Goal: Task Accomplishment & Management: Use online tool/utility

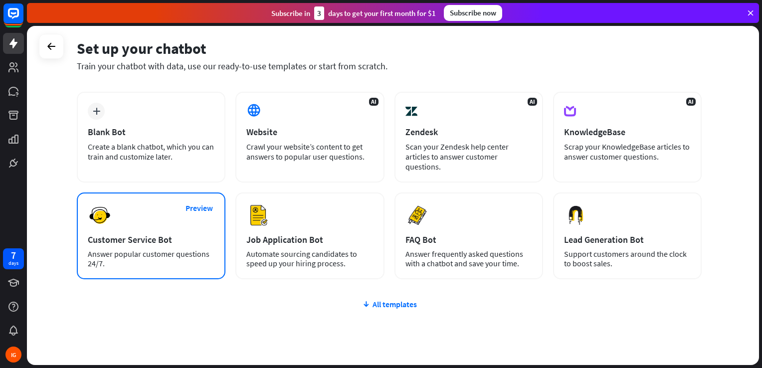
scroll to position [40, 0]
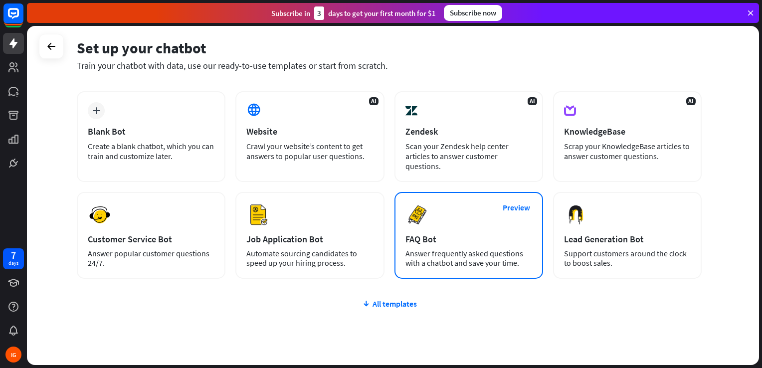
click at [433, 211] on div "Preview FAQ Bot [PERSON_NAME] frequently asked questions with a chatbot and sav…" at bounding box center [469, 235] width 149 height 87
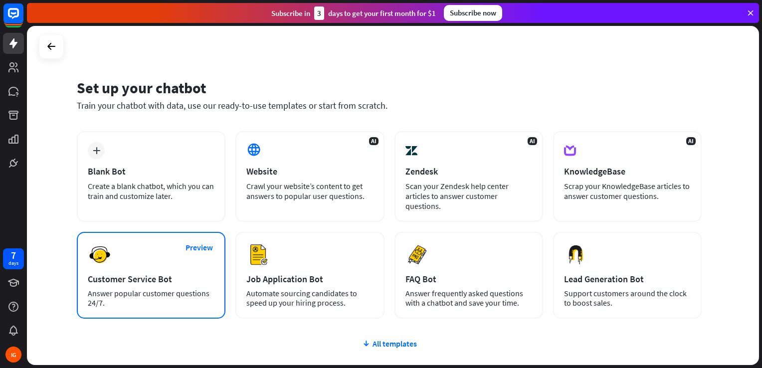
click at [136, 270] on div "Preview Customer Service Bot Answer popular customer questions 24/7." at bounding box center [151, 275] width 149 height 87
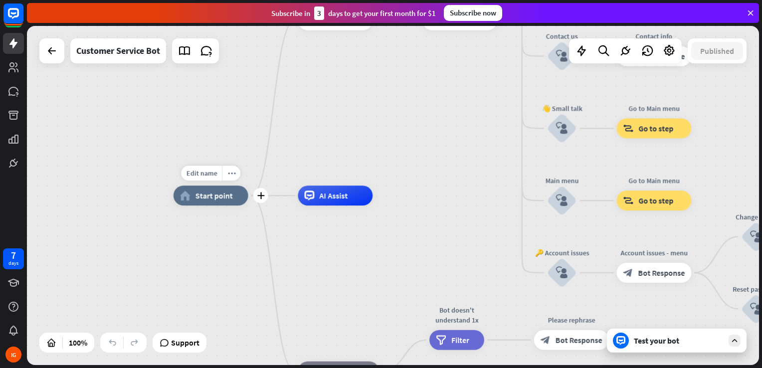
click at [214, 195] on span "Start point" at bounding box center [214, 196] width 37 height 10
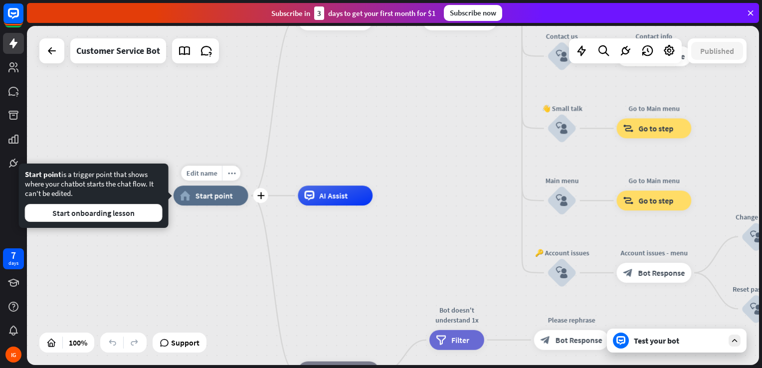
click at [214, 195] on span "Start point" at bounding box center [214, 196] width 37 height 10
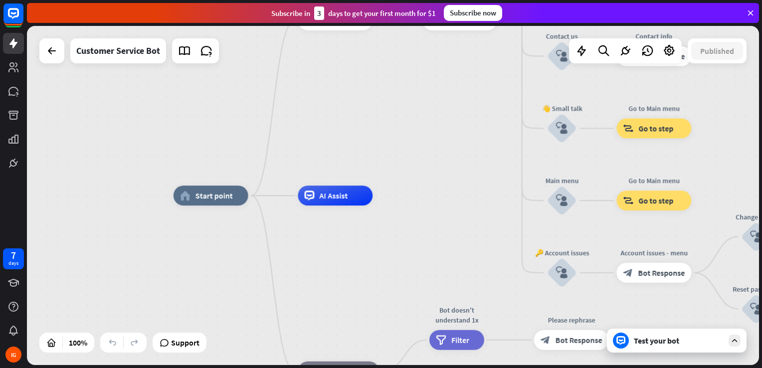
click at [623, 334] on div at bounding box center [621, 341] width 16 height 16
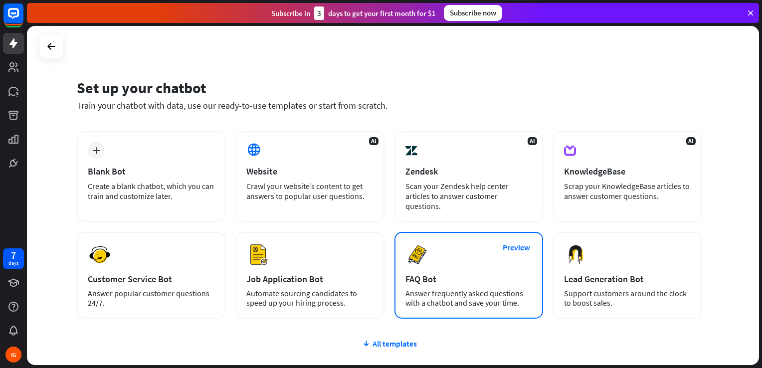
click at [413, 256] on img at bounding box center [418, 255] width 24 height 24
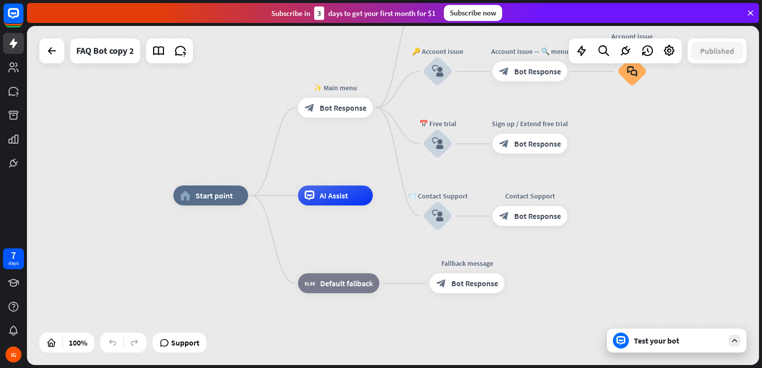
click at [645, 347] on div "Test your bot" at bounding box center [677, 341] width 140 height 24
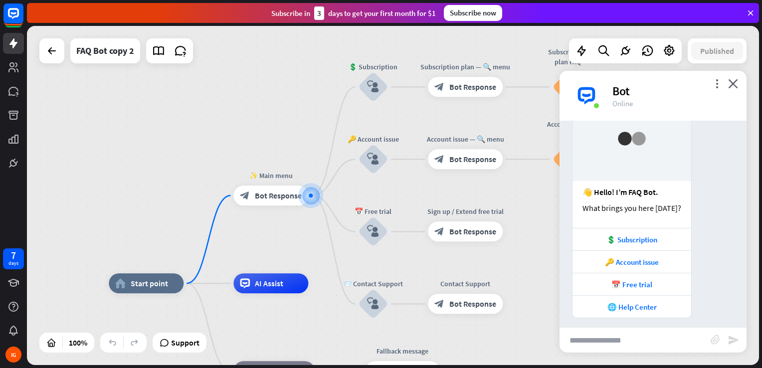
scroll to position [59, 0]
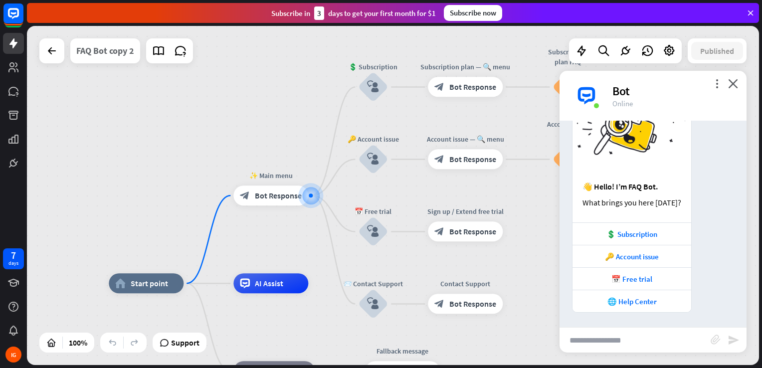
click at [121, 53] on div "FAQ Bot copy 2" at bounding box center [105, 50] width 58 height 25
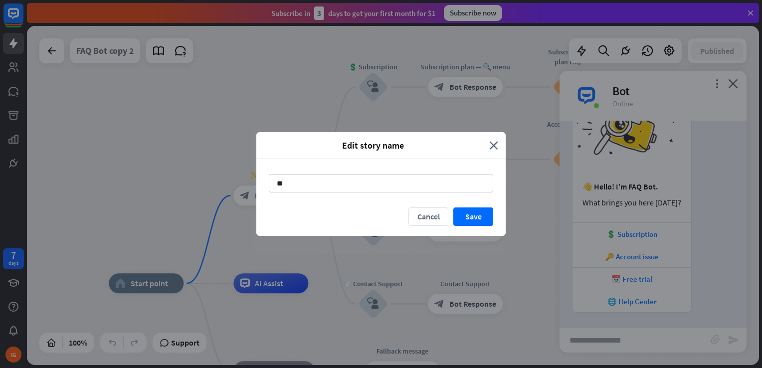
type input "*"
type input "*********"
click at [472, 223] on button "Save" at bounding box center [474, 217] width 40 height 18
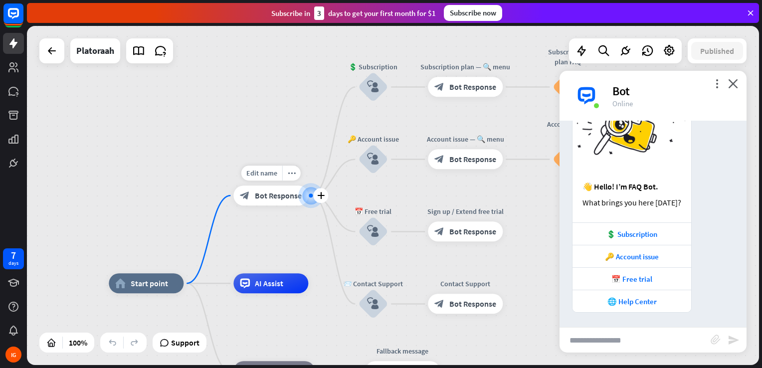
click at [283, 206] on div "Edit name more_horiz plus block_bot_response Bot Response" at bounding box center [271, 196] width 75 height 20
click at [317, 195] on icon "plus" at bounding box center [320, 195] width 7 height 7
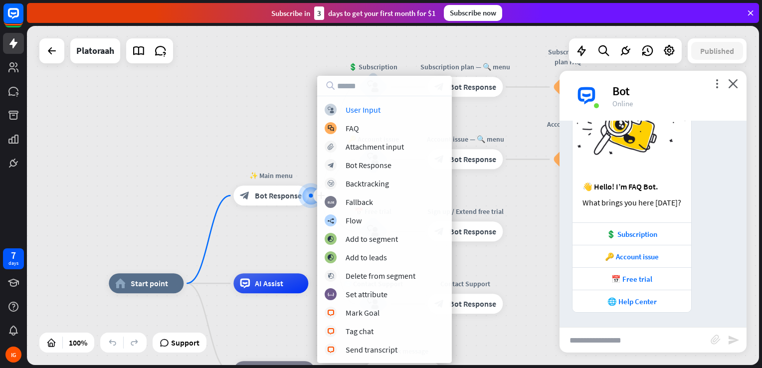
click at [230, 137] on div "home_2 Start point plus ✨ Main menu block_bot_response Bot Response 💲 Subscript…" at bounding box center [393, 195] width 733 height 339
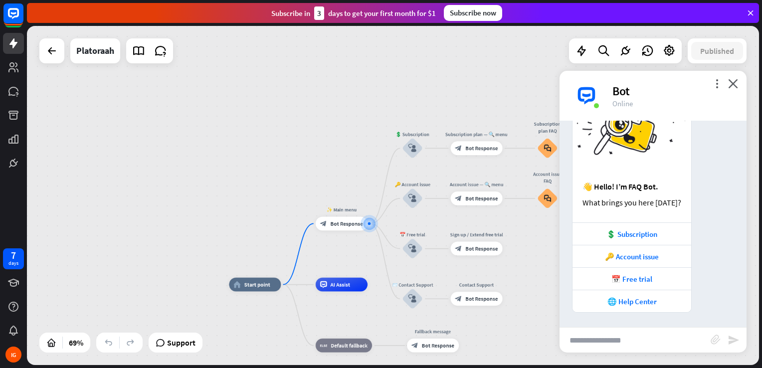
click at [542, 252] on div "home_2 Start point ✨ Main menu block_bot_response Bot Response 💲 Subscription b…" at bounding box center [393, 195] width 733 height 339
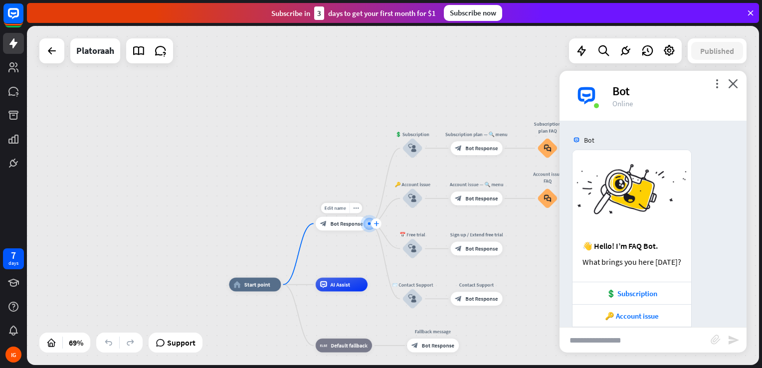
drag, startPoint x: 343, startPoint y: 220, endPoint x: 375, endPoint y: 226, distance: 32.6
click at [368, 226] on div "Edit name more_horiz plus ✨ Main menu block_bot_response Bot Response" at bounding box center [342, 224] width 52 height 14
drag, startPoint x: 375, startPoint y: 226, endPoint x: 409, endPoint y: 141, distance: 91.6
drag, startPoint x: 409, startPoint y: 141, endPoint x: 464, endPoint y: 149, distance: 55.5
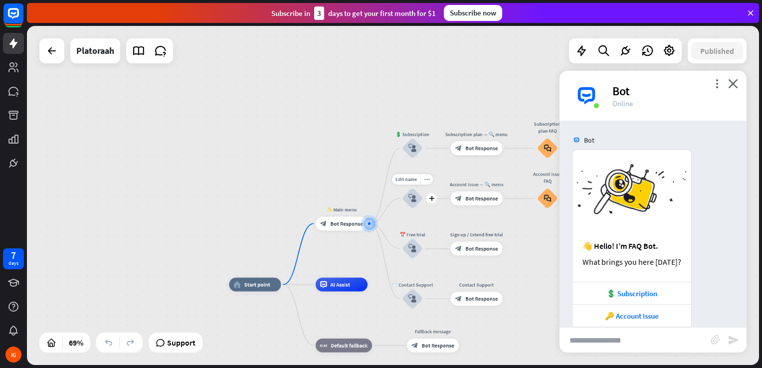
drag, startPoint x: 464, startPoint y: 149, endPoint x: 434, endPoint y: 175, distance: 39.6
click at [430, 177] on div "more_horiz" at bounding box center [427, 179] width 13 height 10
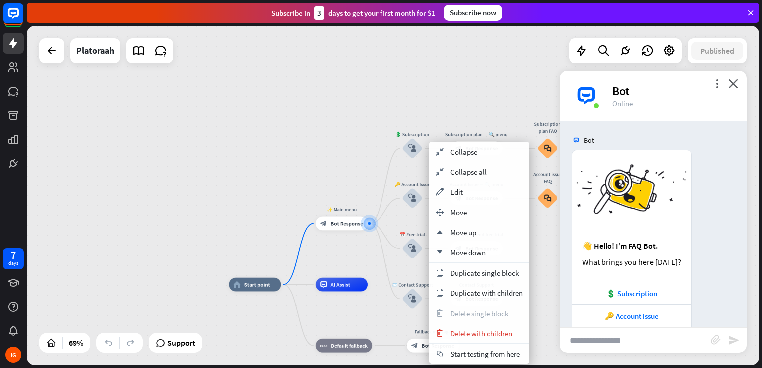
click at [311, 145] on div "home_2 Start point ✨ Main menu block_bot_response Bot Response 💲 Subscription b…" at bounding box center [393, 195] width 733 height 339
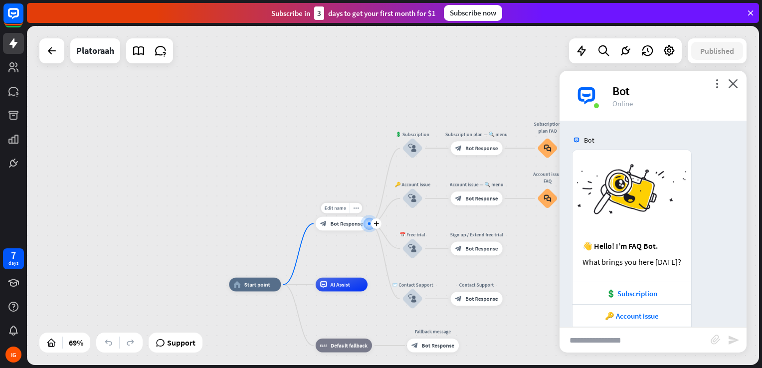
click at [341, 225] on span "Bot Response" at bounding box center [347, 223] width 32 height 7
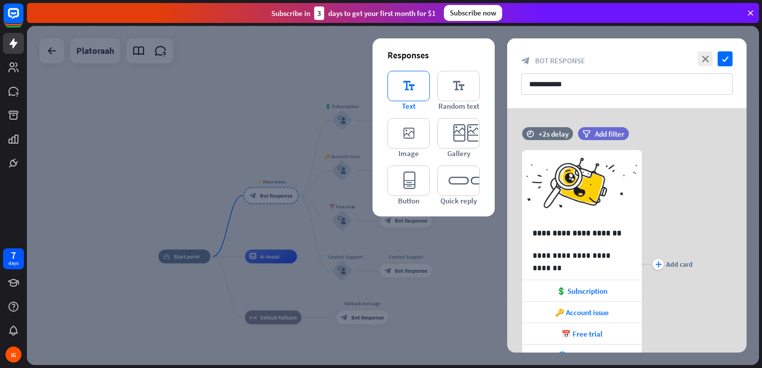
click at [404, 83] on icon "editor_text" at bounding box center [409, 86] width 42 height 30
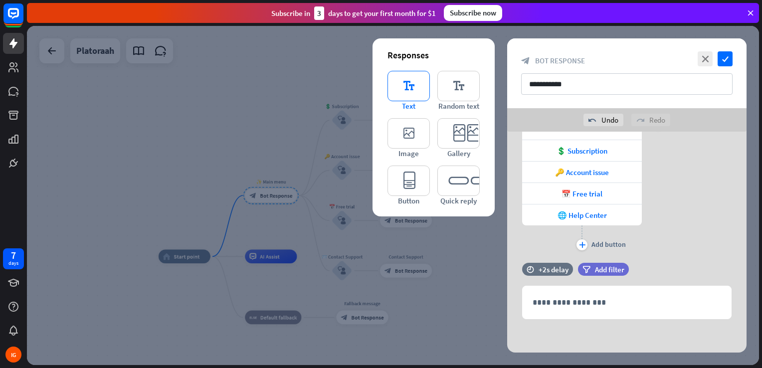
scroll to position [164, 0]
click at [297, 95] on div at bounding box center [393, 195] width 733 height 339
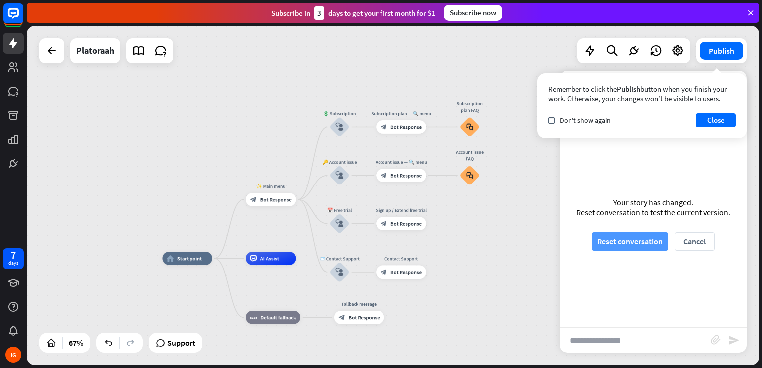
click at [629, 243] on button "Reset conversation" at bounding box center [630, 242] width 76 height 18
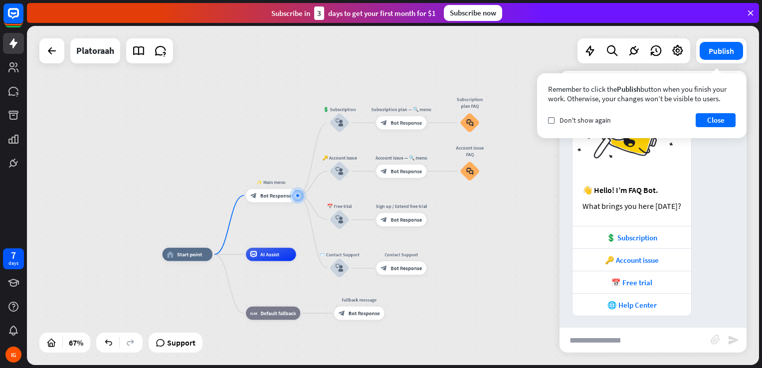
scroll to position [59, 0]
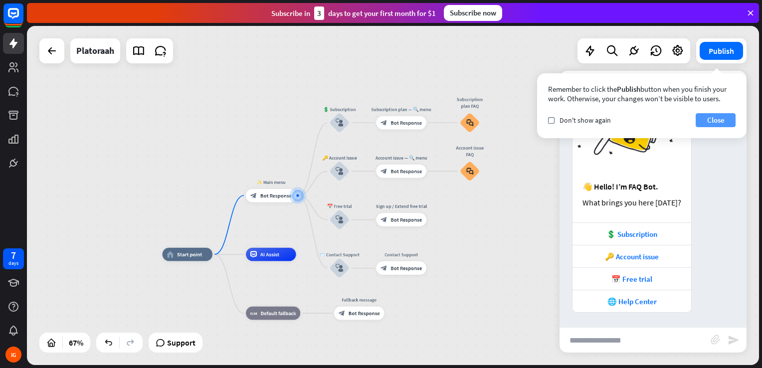
click at [711, 121] on button "Close" at bounding box center [716, 120] width 40 height 14
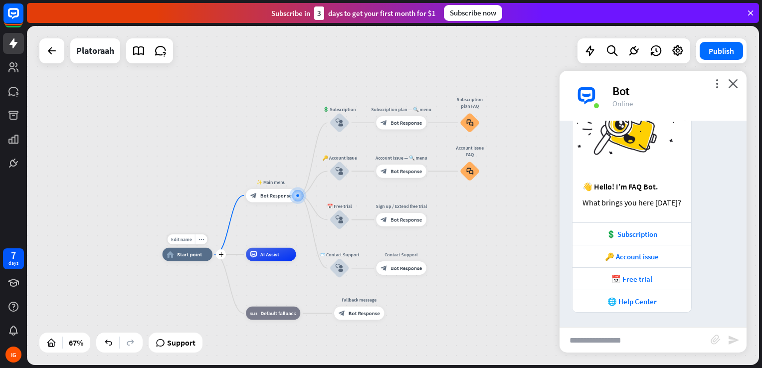
click at [193, 256] on span "Start point" at bounding box center [189, 254] width 25 height 6
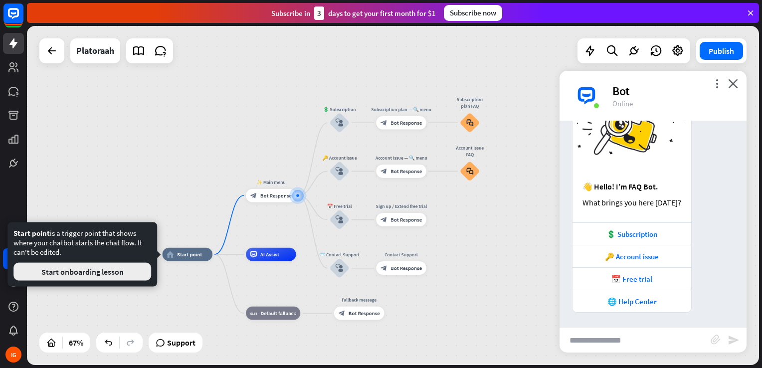
click at [120, 278] on button "Start onboarding lesson" at bounding box center [82, 272] width 138 height 18
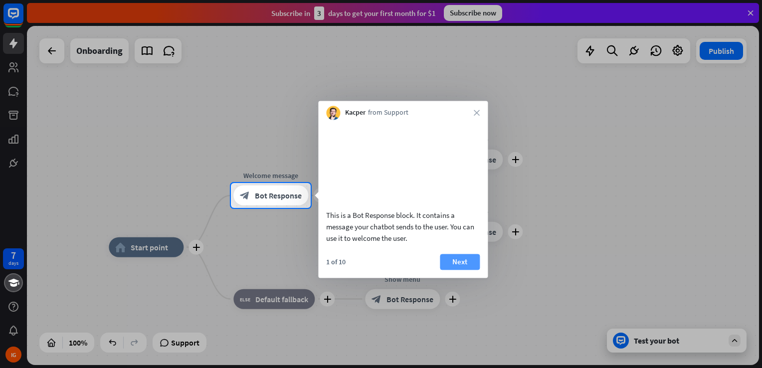
click at [452, 268] on button "Next" at bounding box center [460, 262] width 40 height 16
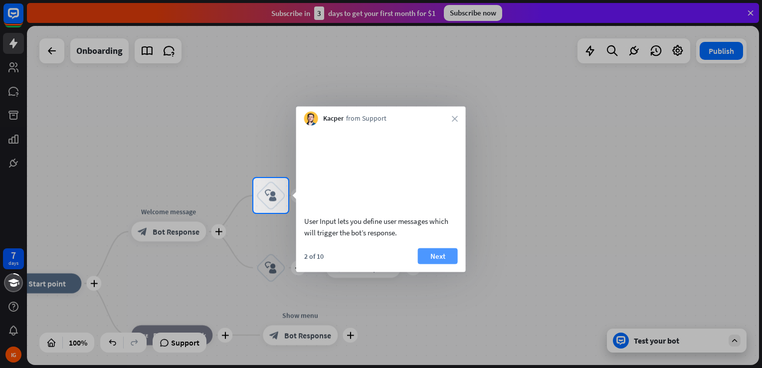
click at [449, 264] on button "Next" at bounding box center [438, 256] width 40 height 16
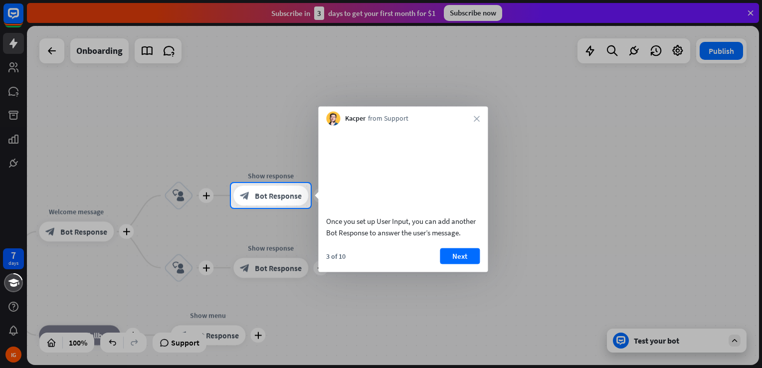
click at [449, 264] on button "Next" at bounding box center [460, 256] width 40 height 16
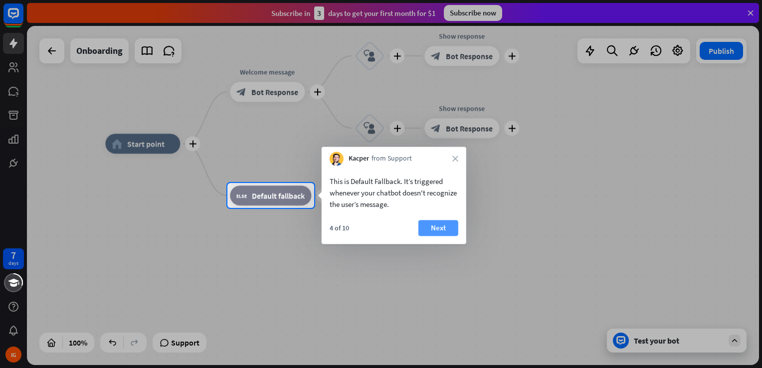
click at [447, 233] on button "Next" at bounding box center [439, 228] width 40 height 16
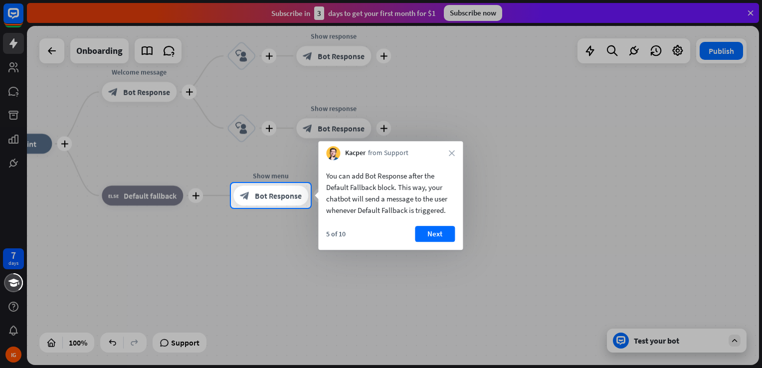
click at [447, 233] on button "Next" at bounding box center [435, 234] width 40 height 16
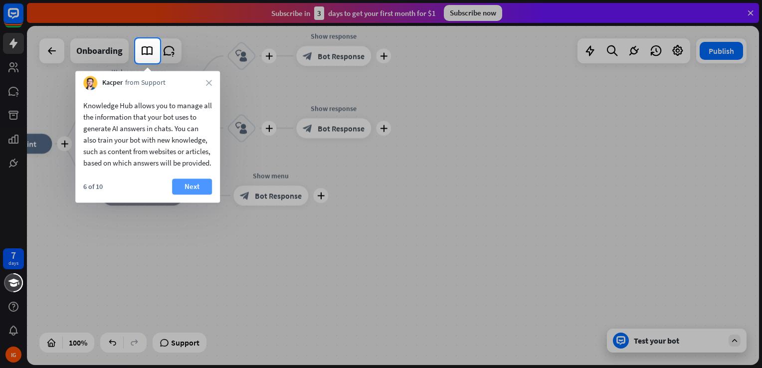
click at [188, 195] on button "Next" at bounding box center [192, 187] width 40 height 16
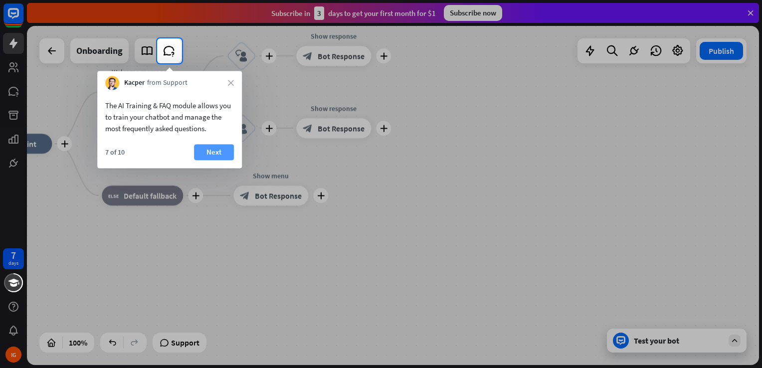
click at [202, 152] on button "Next" at bounding box center [214, 152] width 40 height 16
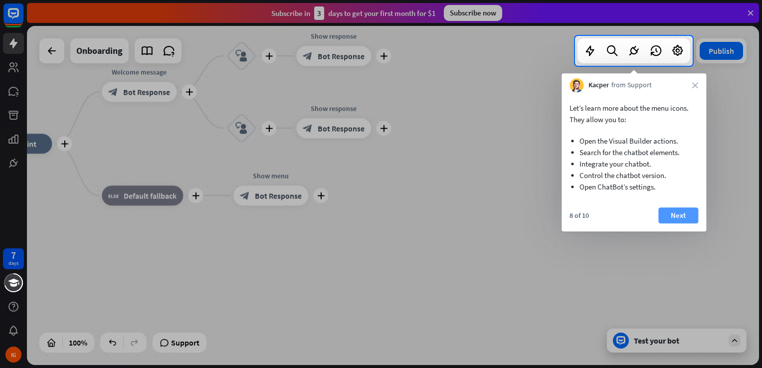
click at [680, 211] on button "Next" at bounding box center [679, 216] width 40 height 16
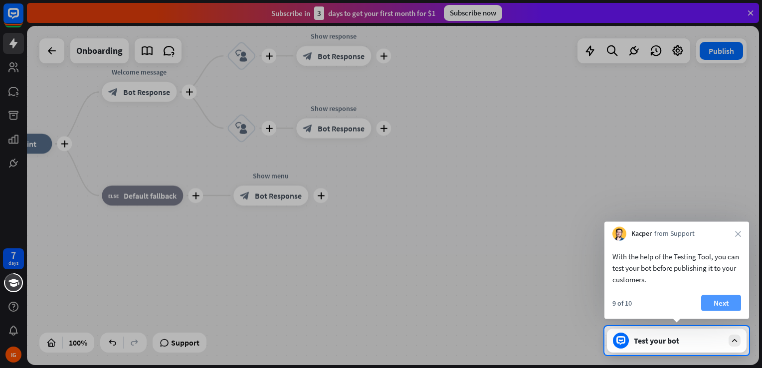
click at [723, 304] on button "Next" at bounding box center [722, 303] width 40 height 16
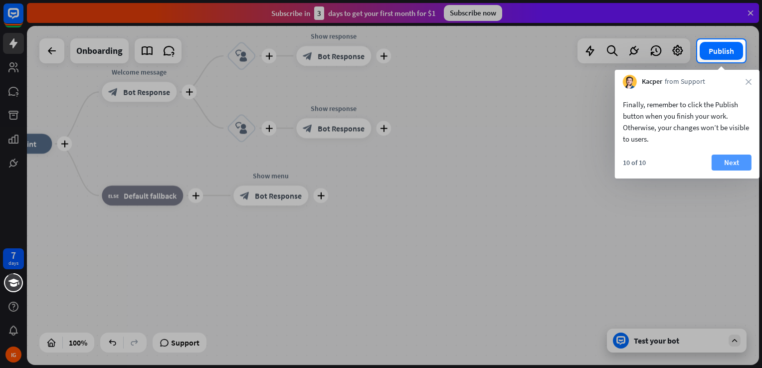
click at [731, 165] on button "Next" at bounding box center [732, 163] width 40 height 16
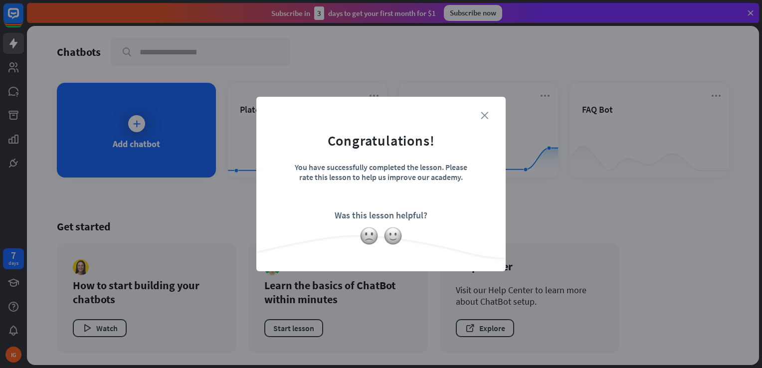
click at [483, 115] on icon "close" at bounding box center [484, 115] width 7 height 7
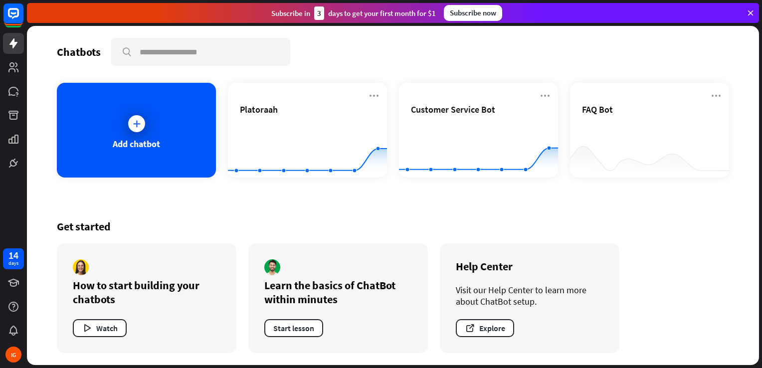
click at [324, 143] on rect at bounding box center [307, 153] width 159 height 62
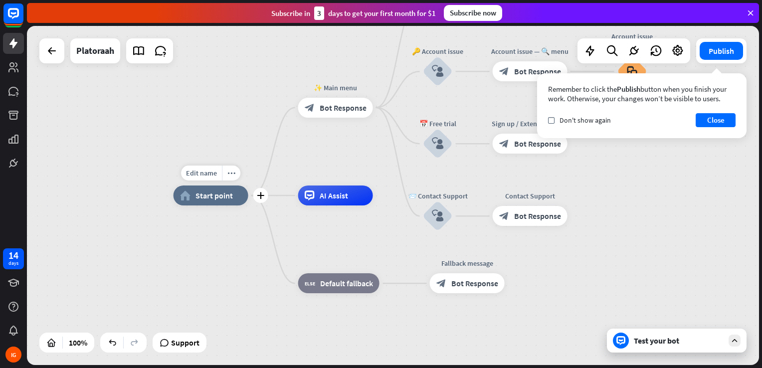
click at [215, 201] on div "home_2 Start point" at bounding box center [211, 196] width 75 height 20
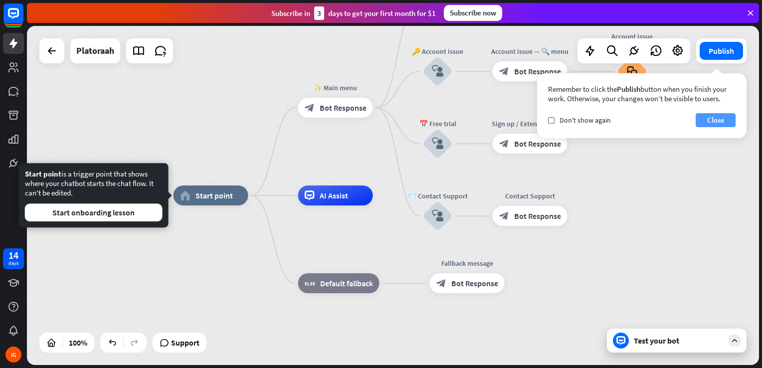
click at [699, 124] on button "Close" at bounding box center [716, 120] width 40 height 14
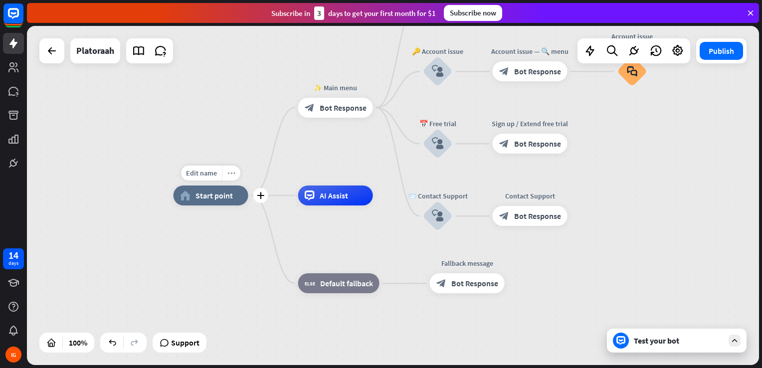
click at [228, 175] on icon "more_horiz" at bounding box center [232, 173] width 8 height 7
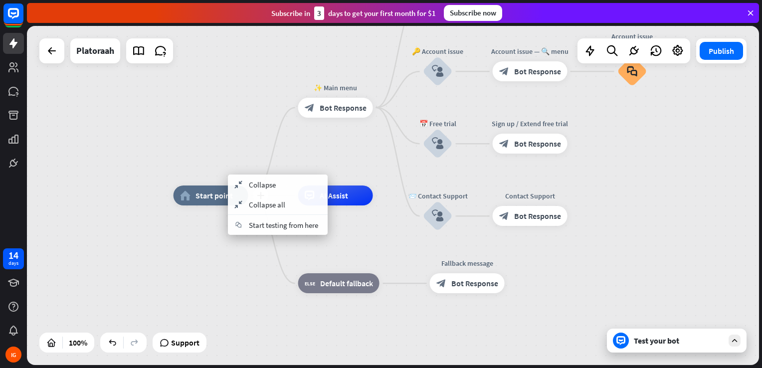
click at [212, 193] on span "Start point" at bounding box center [214, 196] width 37 height 10
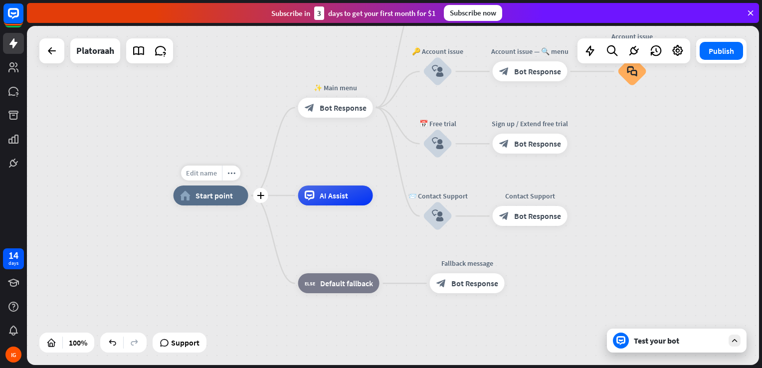
click at [205, 177] on span "Edit name" at bounding box center [201, 173] width 31 height 9
click at [219, 195] on span "Start point" at bounding box center [214, 196] width 37 height 10
click at [676, 340] on div "Test your bot" at bounding box center [679, 341] width 90 height 10
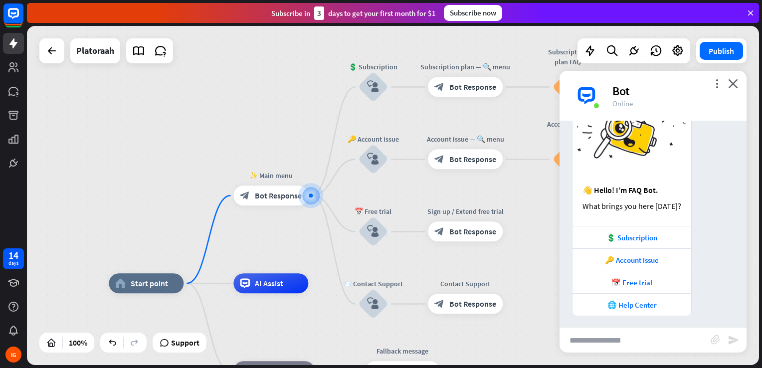
scroll to position [59, 0]
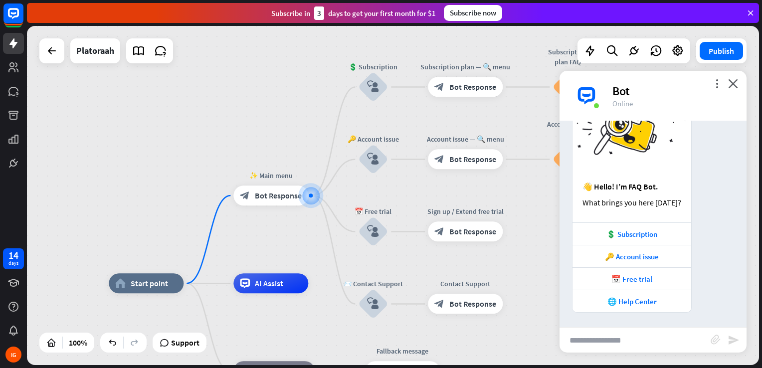
click at [643, 344] on input "text" at bounding box center [635, 340] width 151 height 25
type input "*****"
click at [735, 345] on icon "send" at bounding box center [734, 340] width 12 height 12
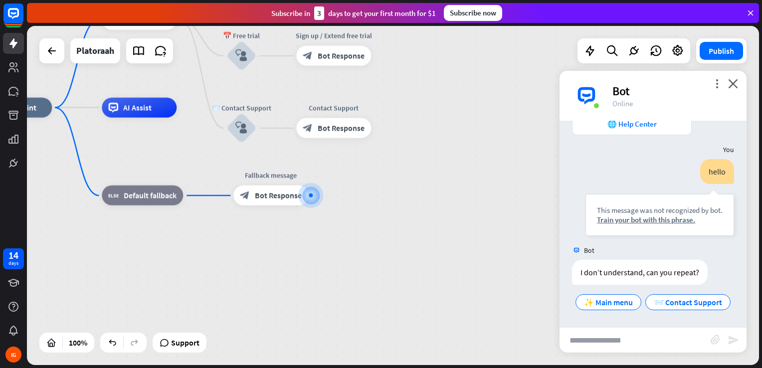
scroll to position [255, 0]
click at [410, 237] on div "home_2 Start point ✨ Main menu block_bot_response Bot Response 💲 Subscription b…" at bounding box center [343, 277] width 733 height 339
click at [237, 206] on div "Edit name more_horiz plus Fallback message block_bot_response Bot Response" at bounding box center [271, 196] width 75 height 20
click at [736, 89] on div "more_vert close Bot Online" at bounding box center [653, 96] width 187 height 50
click at [733, 83] on icon "close" at bounding box center [734, 83] width 10 height 9
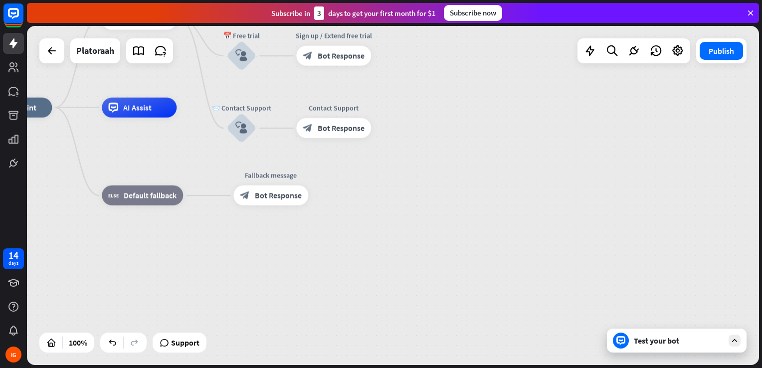
click at [426, 188] on div "home_2 Start point ✨ Main menu block_bot_response Bot Response 💲 Subscription b…" at bounding box center [343, 277] width 733 height 339
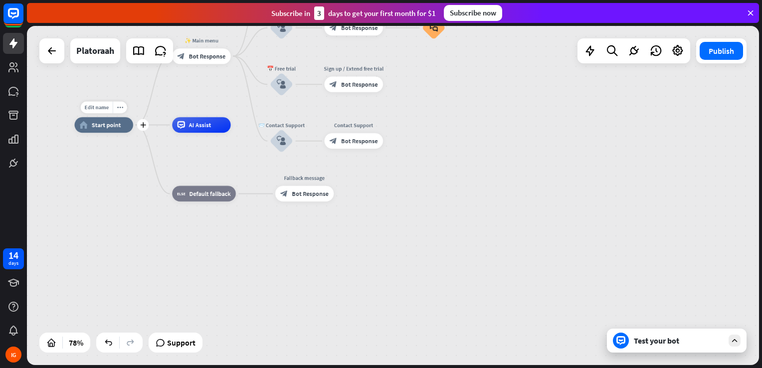
click at [97, 130] on div "home_2 Start point" at bounding box center [104, 124] width 58 height 15
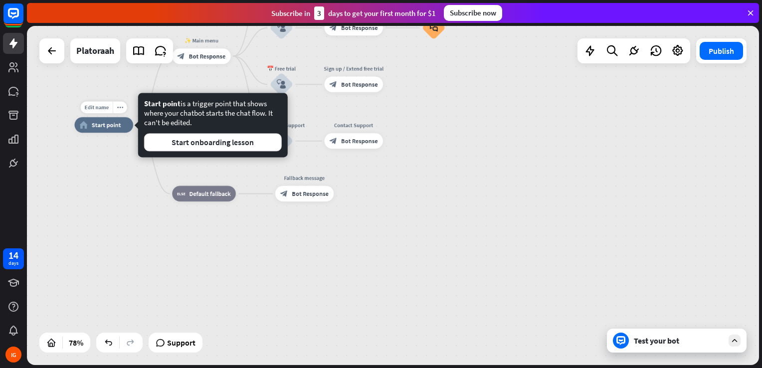
click at [97, 130] on div "home_2 Start point" at bounding box center [104, 124] width 58 height 15
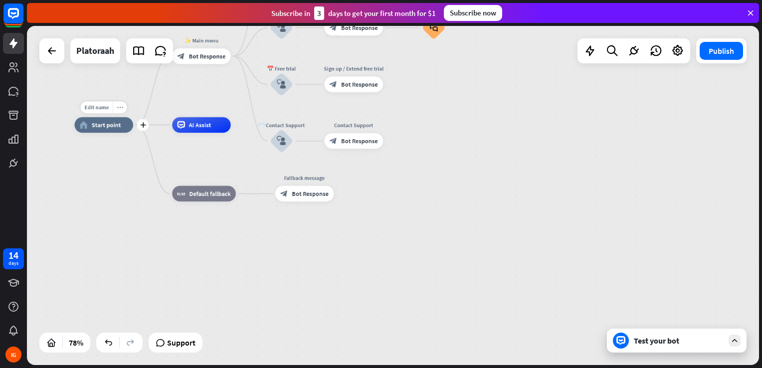
click at [123, 111] on div "more_horiz" at bounding box center [120, 107] width 14 height 11
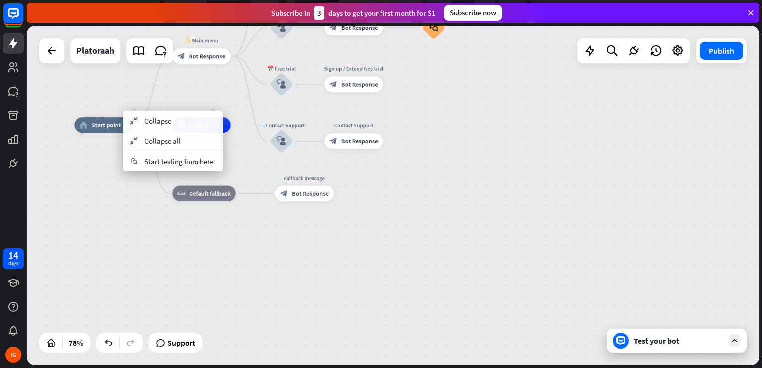
click at [105, 125] on span "Start point" at bounding box center [106, 125] width 29 height 8
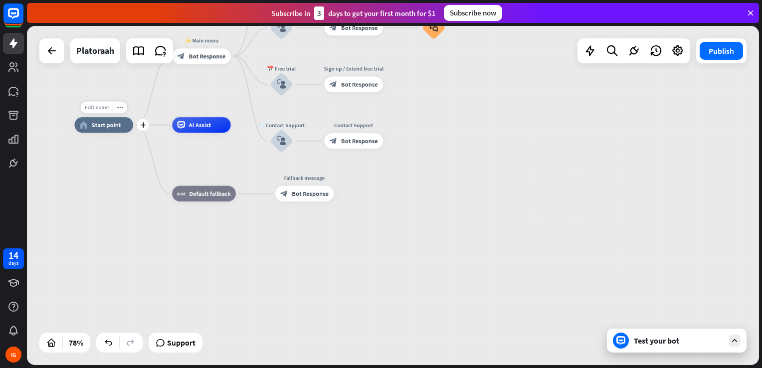
click at [101, 110] on span "Edit name" at bounding box center [96, 107] width 24 height 7
type input "*****"
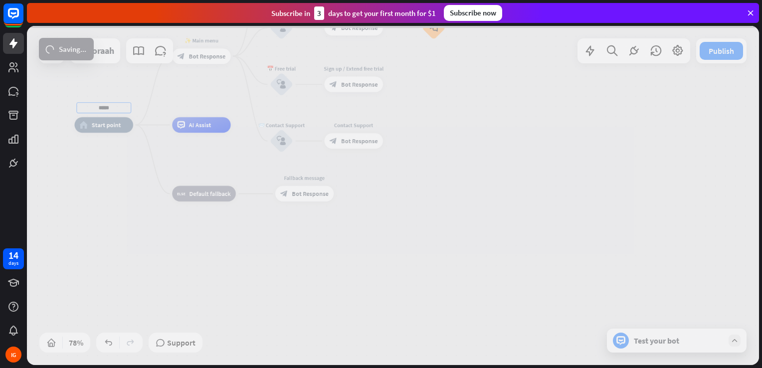
click at [110, 131] on div "***** home_2 Start point ✨ Main menu block_bot_response Bot Response 💲 Subscrip…" at bounding box center [393, 195] width 733 height 339
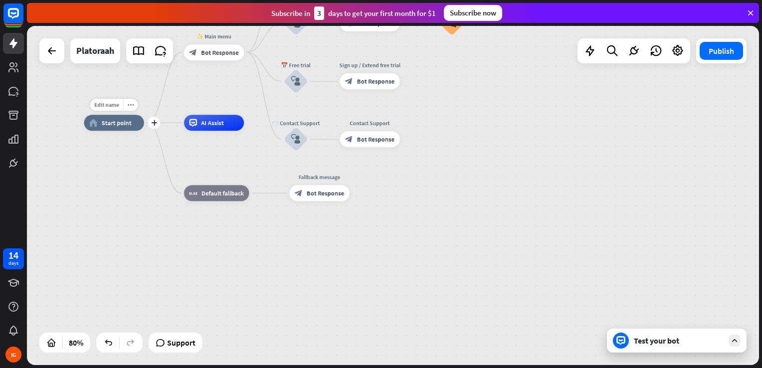
click at [122, 126] on span "Start point" at bounding box center [117, 123] width 30 height 8
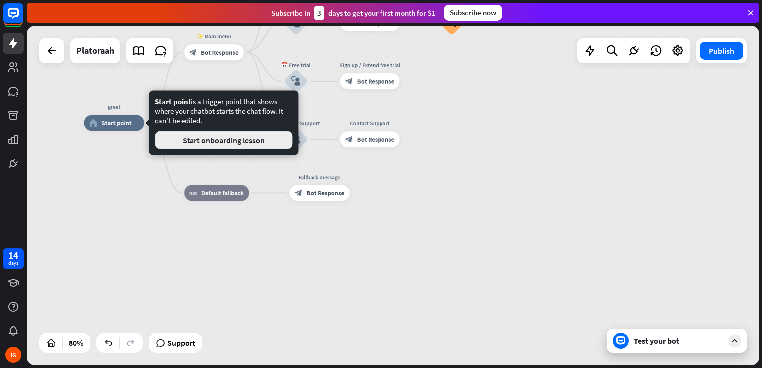
click at [173, 137] on button "Start onboarding lesson" at bounding box center [224, 140] width 138 height 18
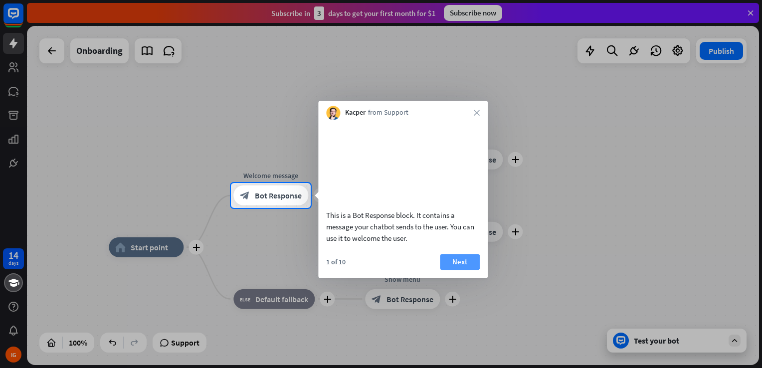
click at [456, 270] on button "Next" at bounding box center [460, 262] width 40 height 16
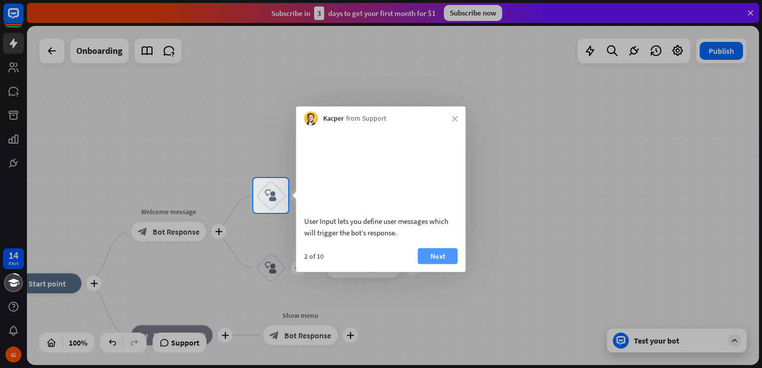
click at [446, 264] on button "Next" at bounding box center [438, 256] width 40 height 16
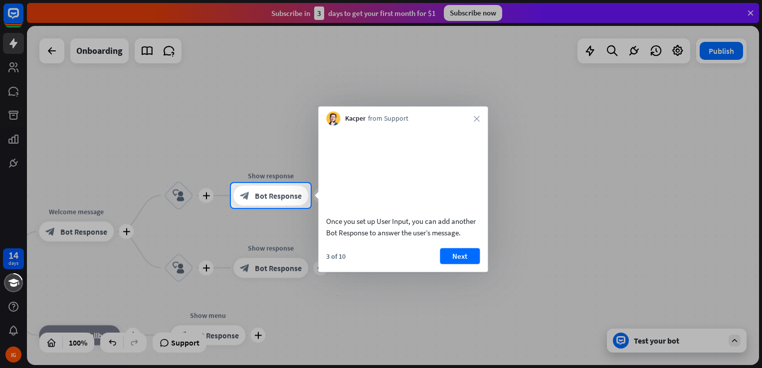
click at [446, 264] on button "Next" at bounding box center [460, 256] width 40 height 16
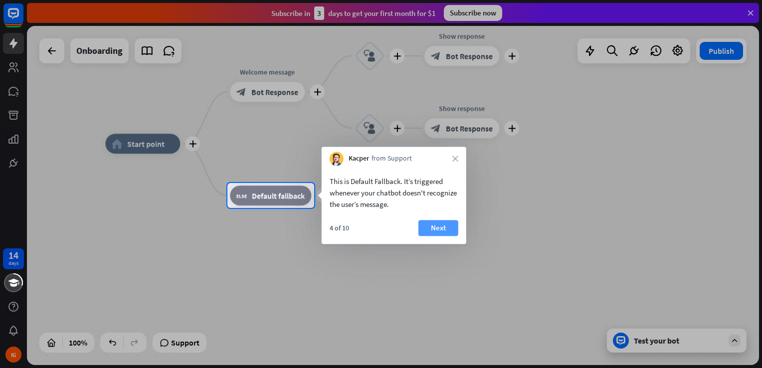
click at [435, 230] on button "Next" at bounding box center [439, 228] width 40 height 16
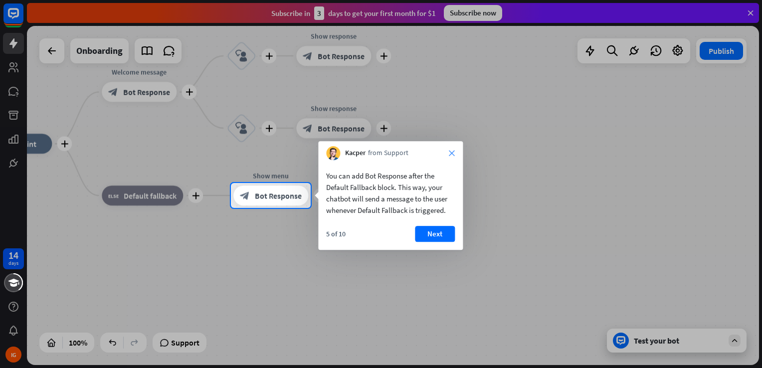
click at [451, 151] on icon "close" at bounding box center [452, 153] width 6 height 6
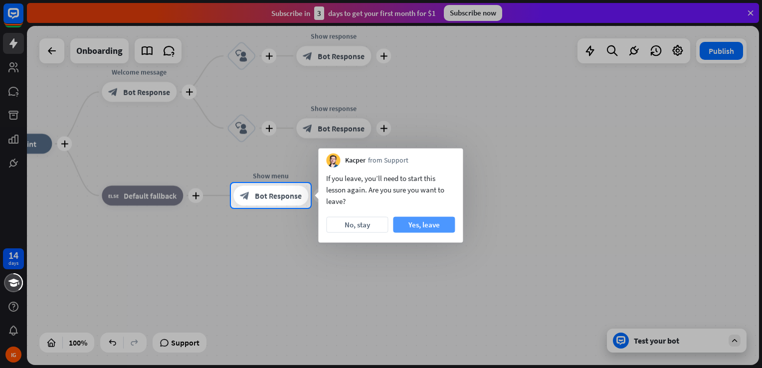
click at [426, 225] on button "Yes, leave" at bounding box center [424, 225] width 62 height 16
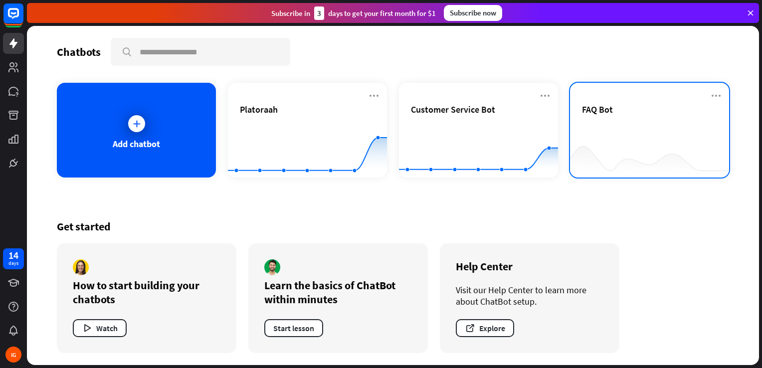
click at [635, 115] on div "FAQ Bot" at bounding box center [649, 121] width 135 height 35
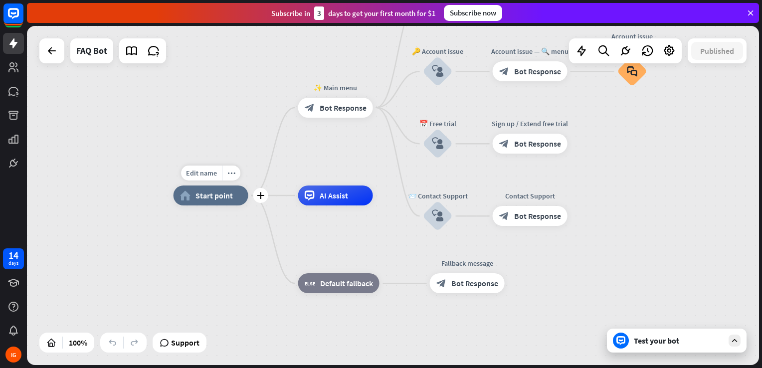
click at [229, 194] on span "Start point" at bounding box center [214, 196] width 37 height 10
click at [329, 109] on span "Bot Response" at bounding box center [343, 108] width 47 height 10
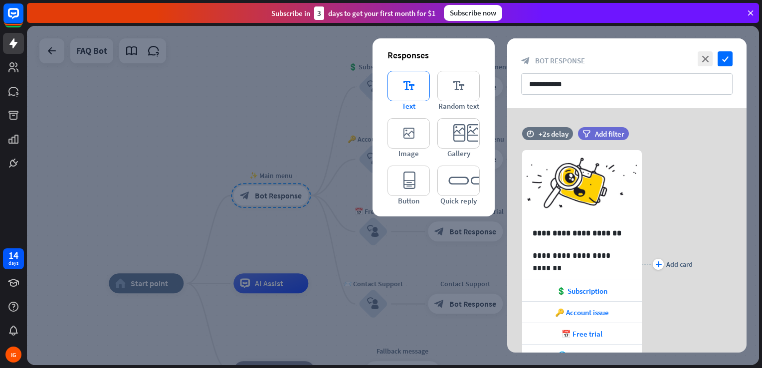
click at [408, 93] on icon "editor_text" at bounding box center [409, 86] width 42 height 30
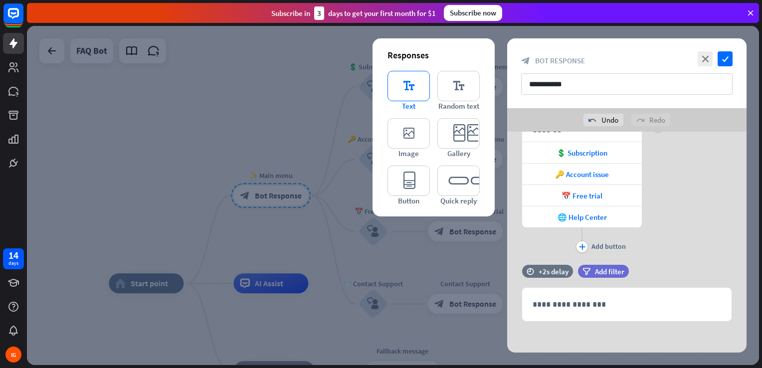
scroll to position [164, 0]
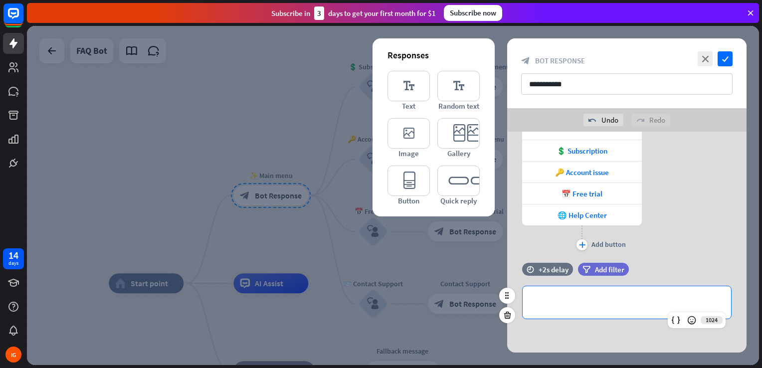
click at [575, 313] on div "**********" at bounding box center [627, 302] width 209 height 32
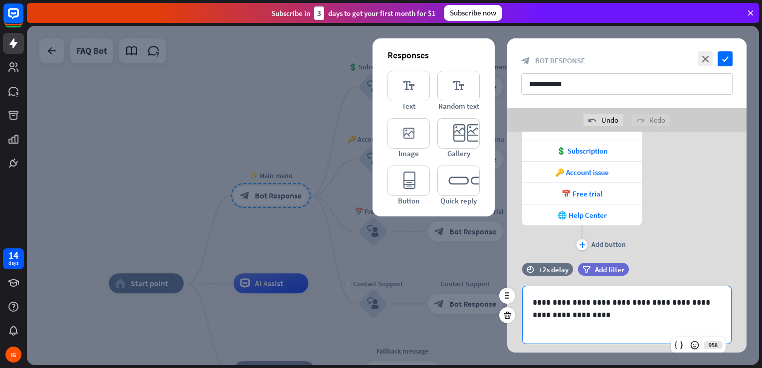
scroll to position [189, 0]
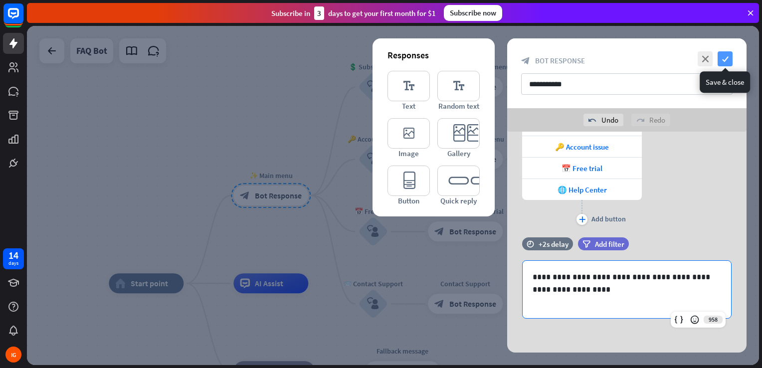
click at [721, 59] on icon "check" at bounding box center [725, 58] width 15 height 15
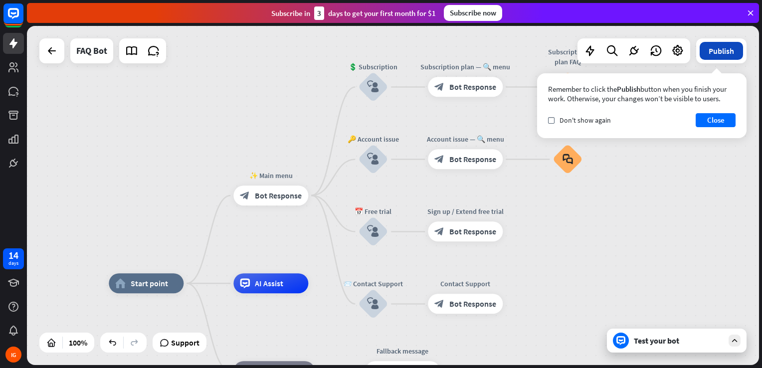
click at [718, 49] on button "Publish" at bounding box center [721, 51] width 43 height 18
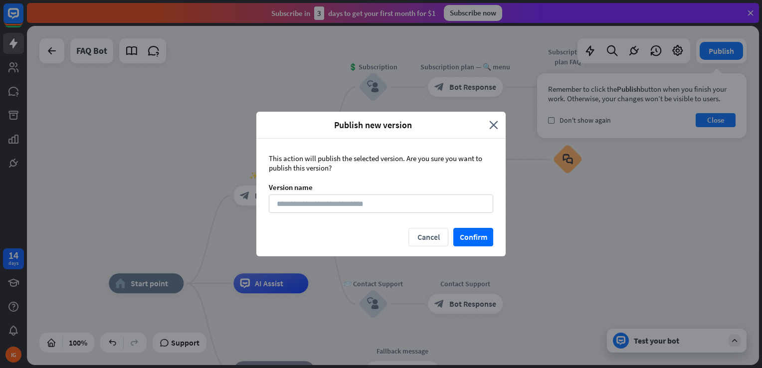
click at [453, 193] on div "This action will publish the selected version. Are you sure you want to publish…" at bounding box center [380, 183] width 249 height 89
click at [435, 202] on input at bounding box center [381, 204] width 225 height 18
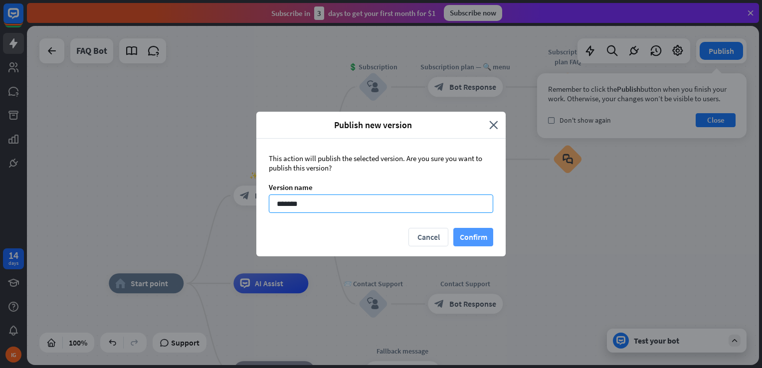
type input "*******"
click at [472, 237] on button "Confirm" at bounding box center [474, 237] width 40 height 18
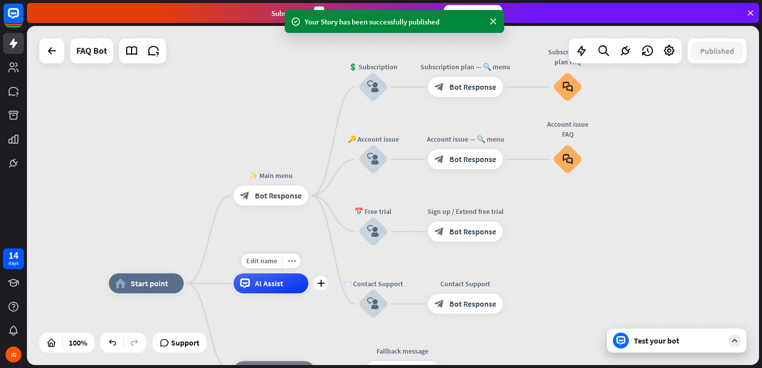
click at [276, 288] on span "AI Assist" at bounding box center [269, 283] width 28 height 10
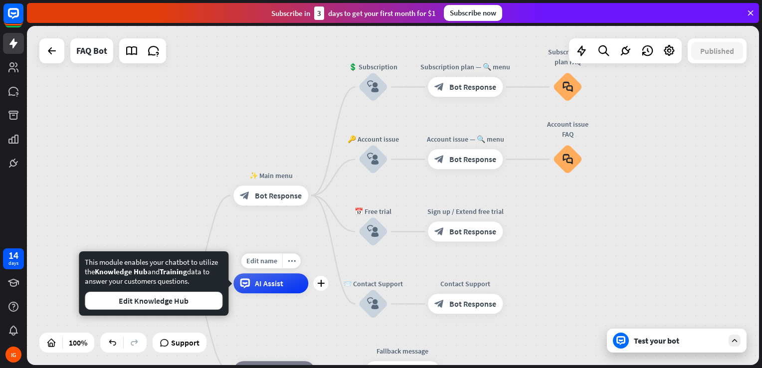
click at [276, 288] on span "AI Assist" at bounding box center [269, 283] width 28 height 10
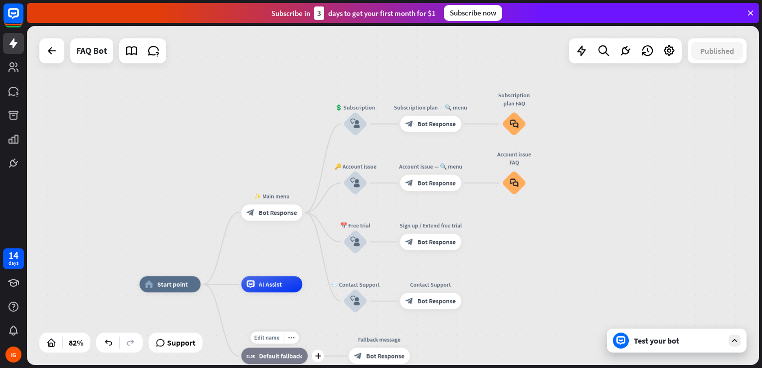
click at [279, 359] on span "Default fallback" at bounding box center [280, 356] width 43 height 8
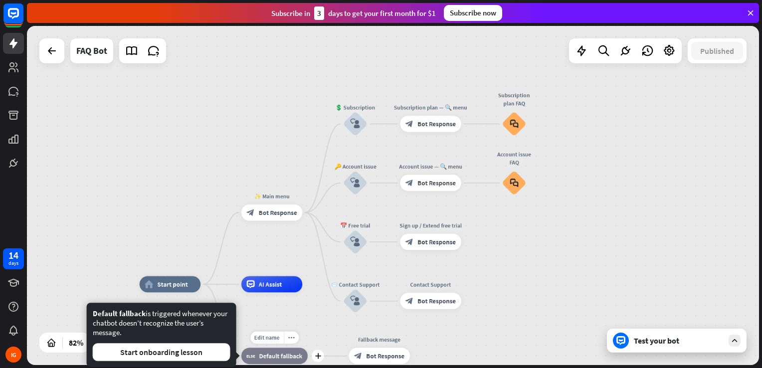
click at [279, 359] on span "Default fallback" at bounding box center [280, 356] width 43 height 8
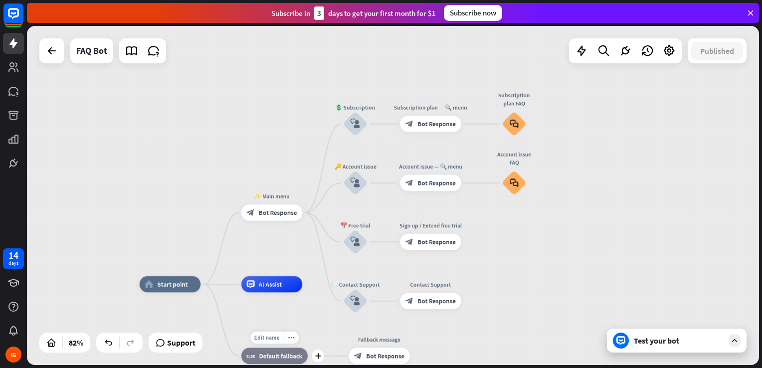
click at [279, 359] on span "Default fallback" at bounding box center [280, 356] width 43 height 8
click at [356, 115] on div "block_user_input" at bounding box center [355, 124] width 24 height 24
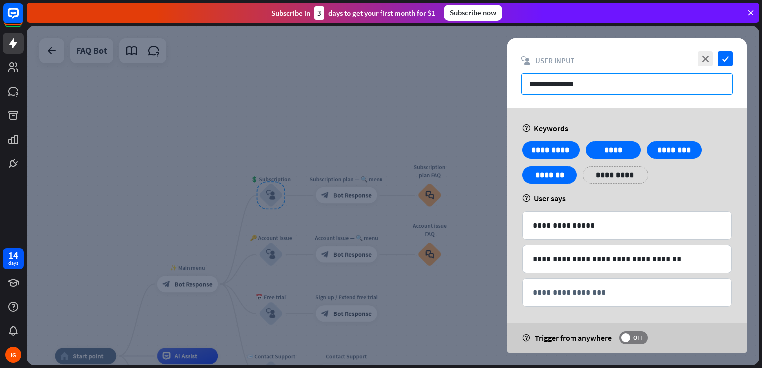
click at [593, 77] on input "**********" at bounding box center [627, 83] width 212 height 21
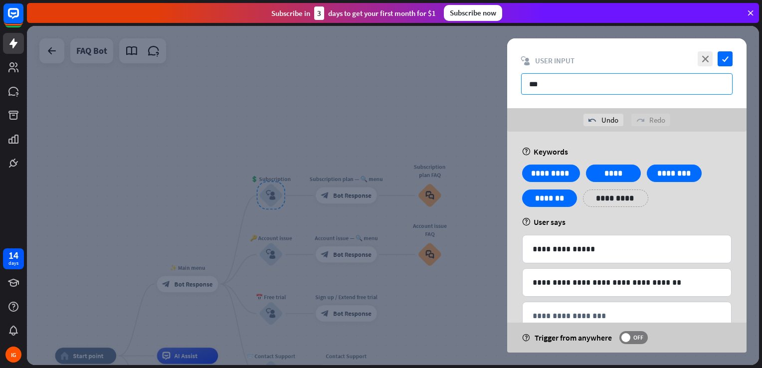
type input "**"
type input "*"
type input "**********"
click at [729, 61] on icon "check" at bounding box center [725, 58] width 15 height 15
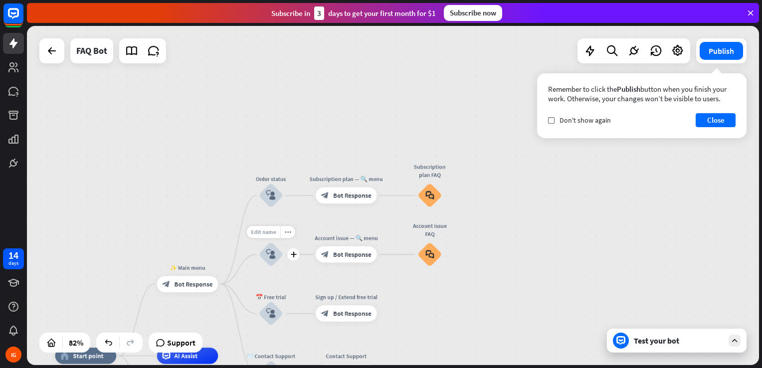
click at [271, 235] on span "Edit name" at bounding box center [263, 232] width 25 height 7
click at [269, 250] on icon "block_user_input" at bounding box center [271, 255] width 10 height 10
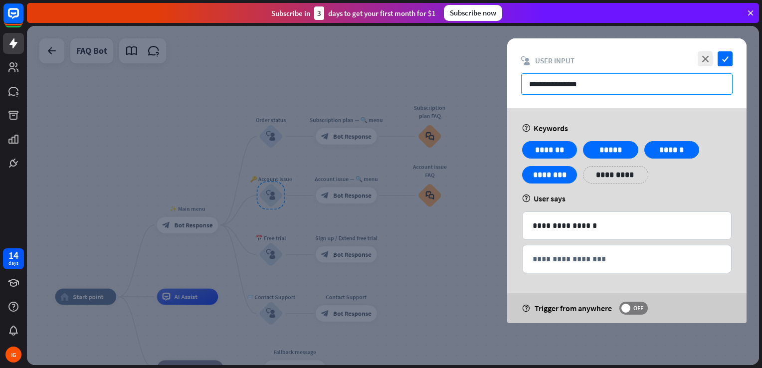
drag, startPoint x: 591, startPoint y: 81, endPoint x: 511, endPoint y: 83, distance: 79.9
click at [511, 83] on div "**********" at bounding box center [627, 73] width 240 height 70
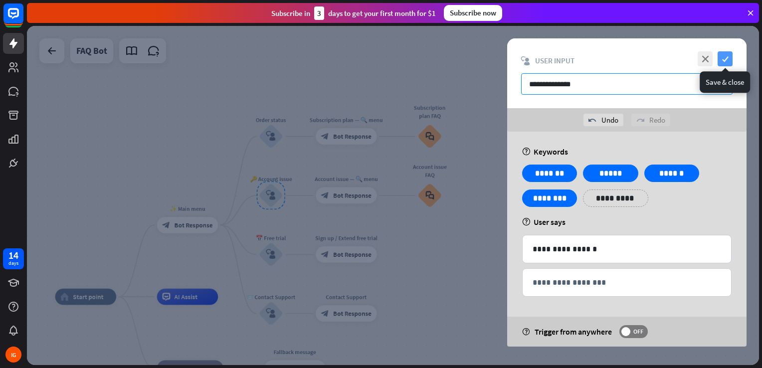
type input "**********"
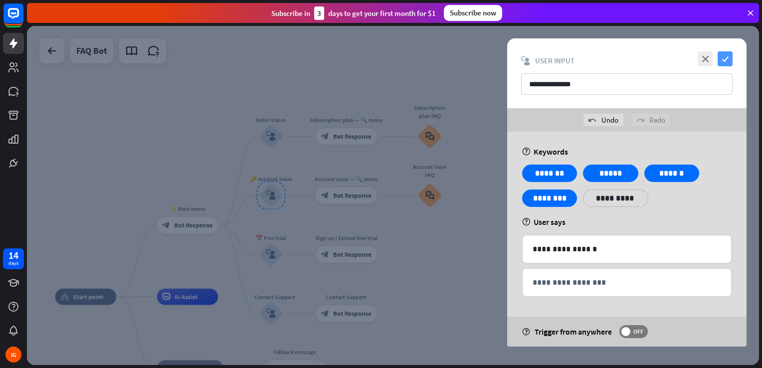
click at [721, 59] on icon "check" at bounding box center [725, 58] width 15 height 15
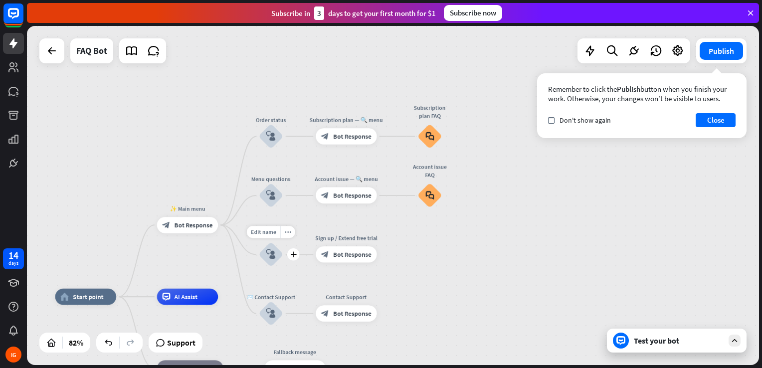
click at [269, 250] on icon "block_user_input" at bounding box center [271, 255] width 10 height 10
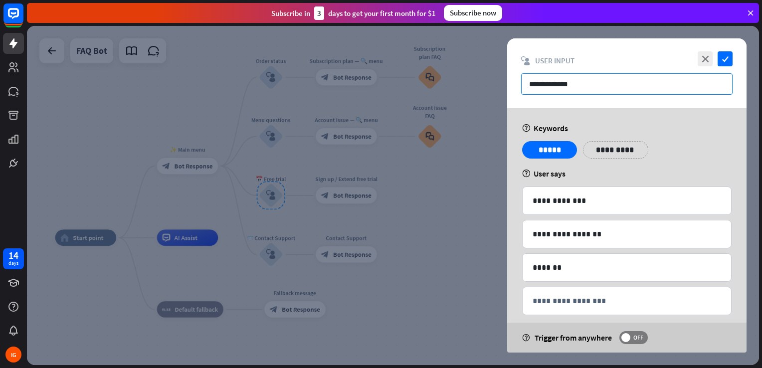
drag, startPoint x: 570, startPoint y: 79, endPoint x: 461, endPoint y: 90, distance: 109.8
click at [461, 90] on div "**********" at bounding box center [393, 195] width 733 height 339
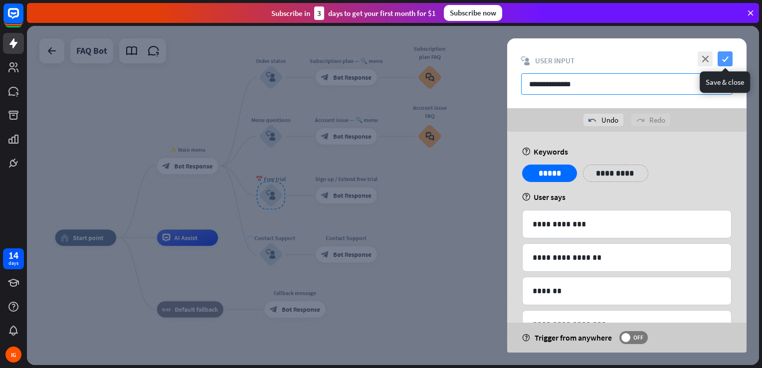
type input "**********"
click at [725, 55] on icon "check" at bounding box center [725, 58] width 15 height 15
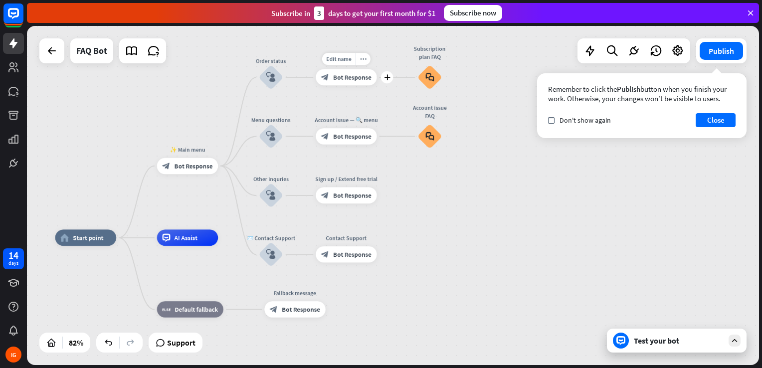
click at [345, 75] on span "Bot Response" at bounding box center [352, 77] width 38 height 8
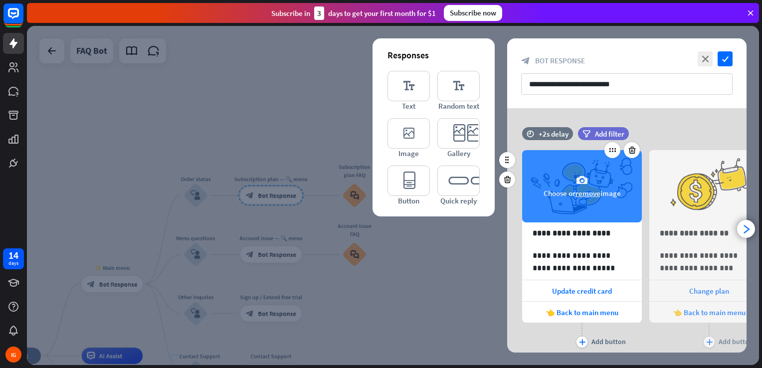
scroll to position [31, 0]
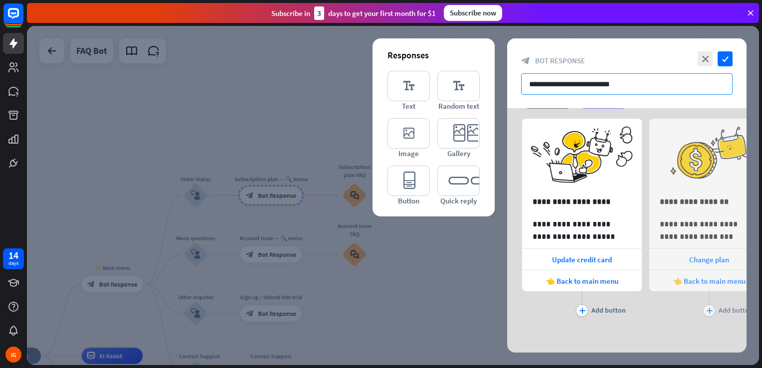
drag, startPoint x: 624, startPoint y: 85, endPoint x: 509, endPoint y: 90, distance: 114.9
click at [509, 90] on div "**********" at bounding box center [627, 73] width 240 height 70
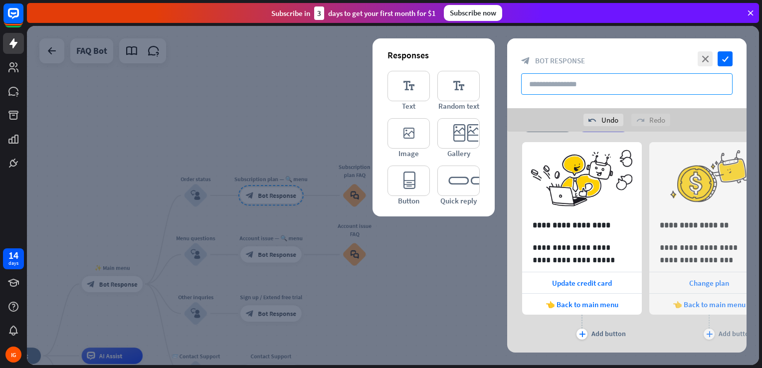
type input "*"
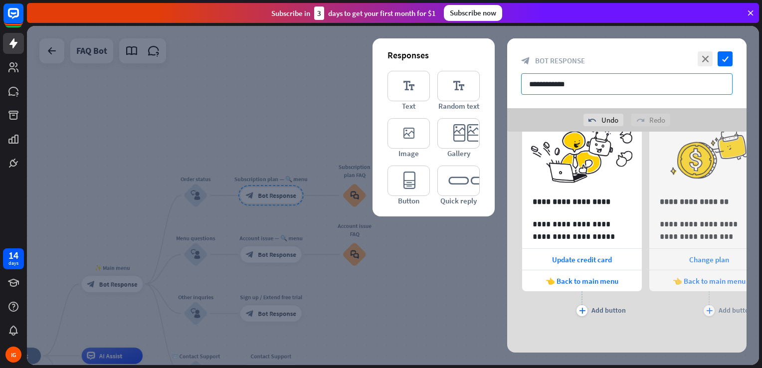
type input "**********"
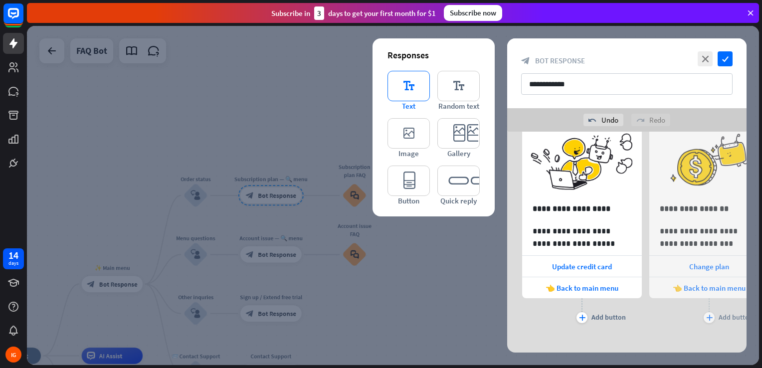
click at [417, 93] on icon "editor_text" at bounding box center [409, 86] width 42 height 30
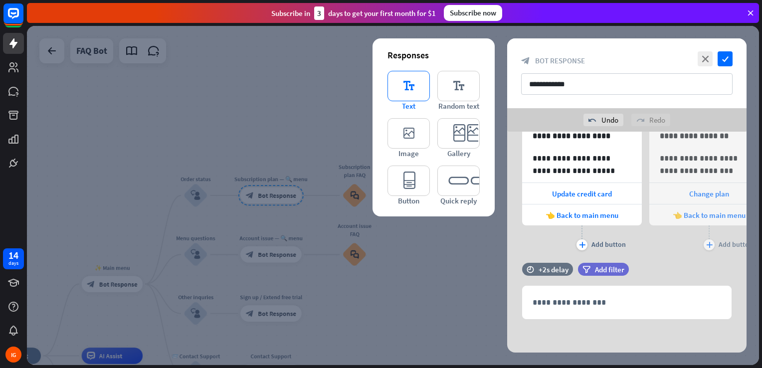
scroll to position [121, 0]
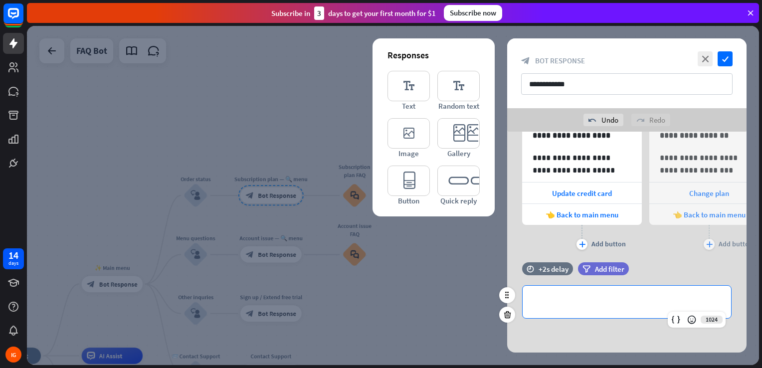
click at [579, 302] on p "**********" at bounding box center [627, 302] width 189 height 12
paste div
click at [536, 300] on p "**********" at bounding box center [627, 302] width 189 height 12
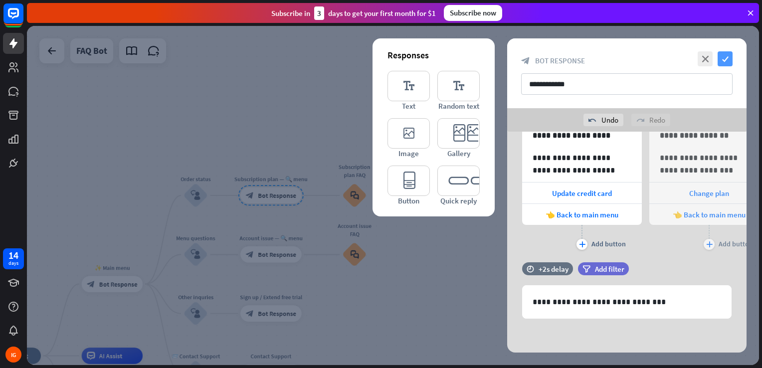
click at [728, 54] on icon "check" at bounding box center [725, 58] width 15 height 15
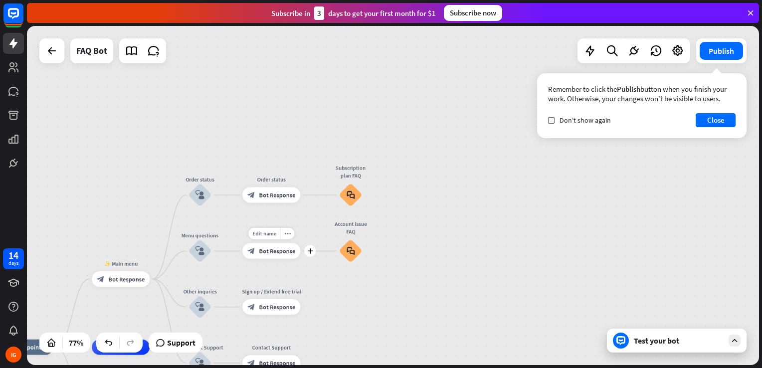
click at [272, 250] on span "Bot Response" at bounding box center [277, 250] width 36 height 7
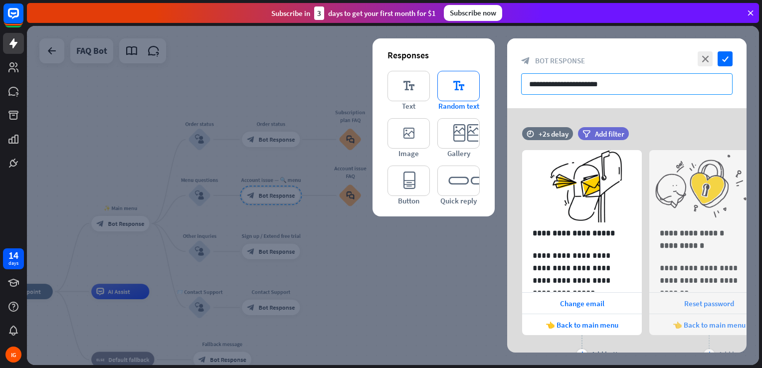
drag, startPoint x: 622, startPoint y: 82, endPoint x: 464, endPoint y: 89, distance: 158.3
click at [507, 89] on div "**********" at bounding box center [627, 195] width 240 height 314
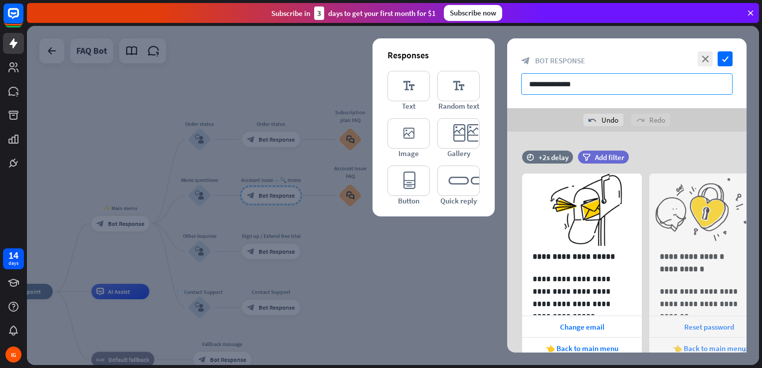
type input "**********"
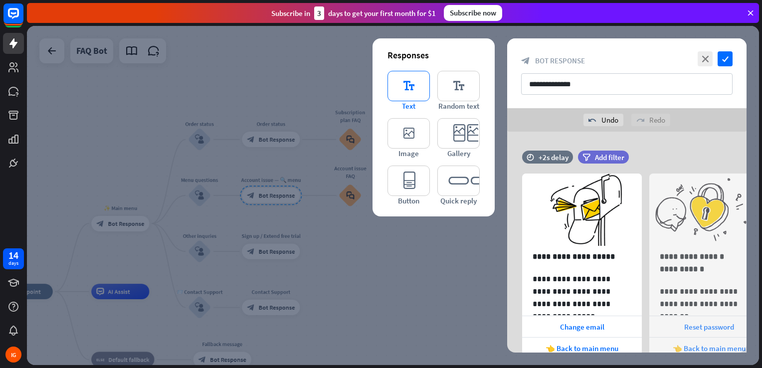
click at [407, 94] on icon "editor_text" at bounding box center [409, 86] width 42 height 30
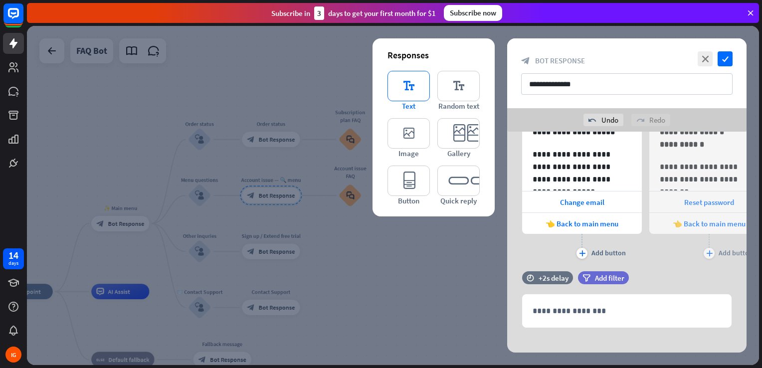
scroll to position [134, 0]
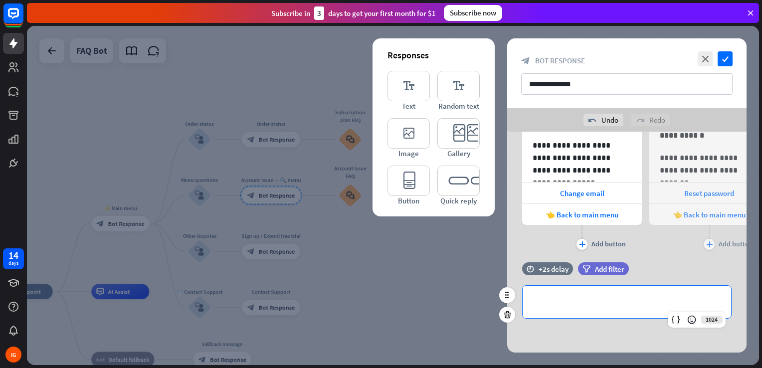
click at [558, 303] on p "**********" at bounding box center [627, 302] width 189 height 12
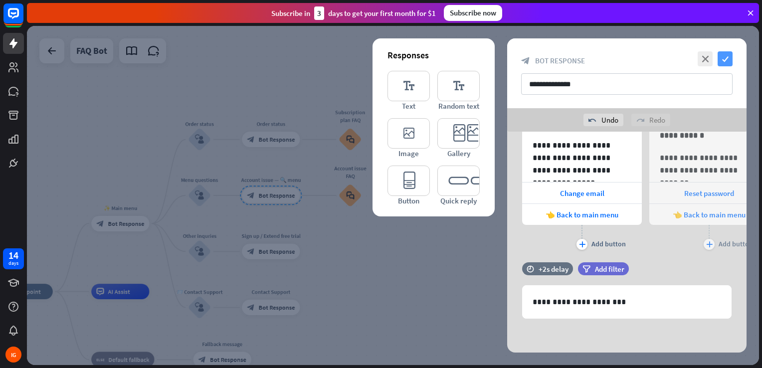
click at [722, 57] on icon "check" at bounding box center [725, 58] width 15 height 15
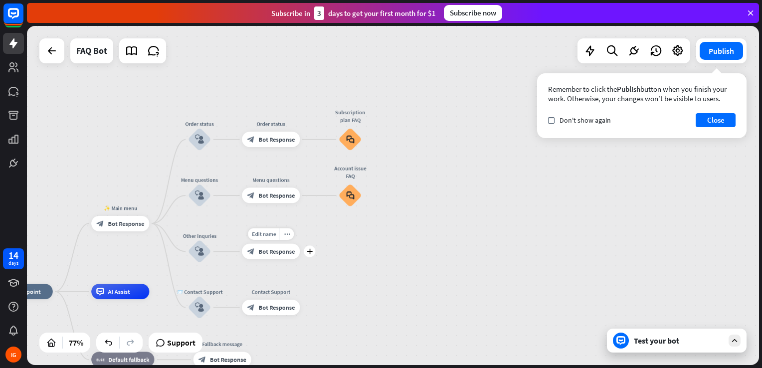
click at [284, 254] on span "Bot Response" at bounding box center [277, 251] width 36 height 7
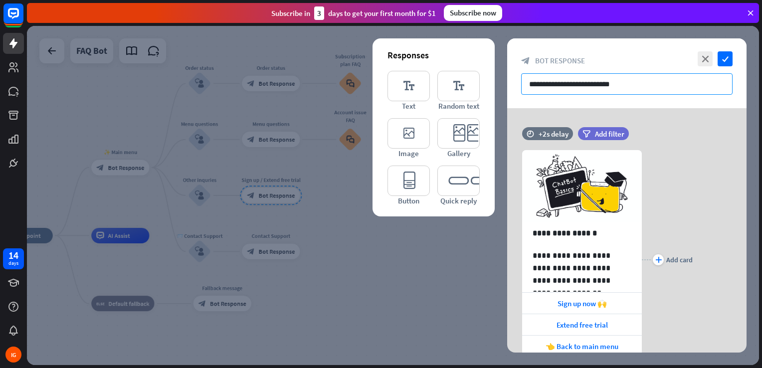
drag, startPoint x: 617, startPoint y: 85, endPoint x: 480, endPoint y: 100, distance: 138.1
click at [507, 100] on div "**********" at bounding box center [627, 195] width 240 height 314
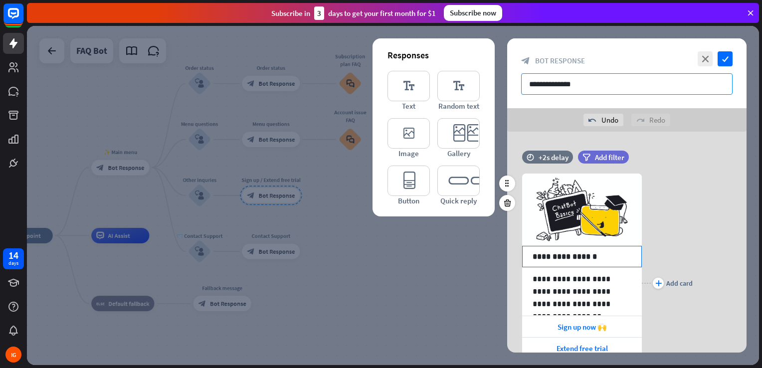
scroll to position [89, 0]
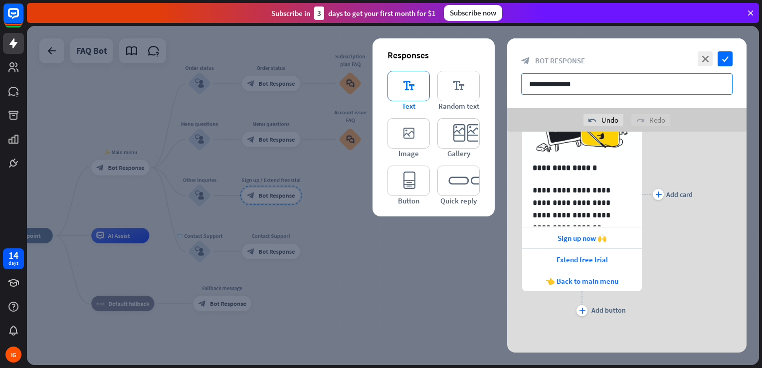
type input "**********"
click at [413, 97] on icon "editor_text" at bounding box center [409, 86] width 42 height 30
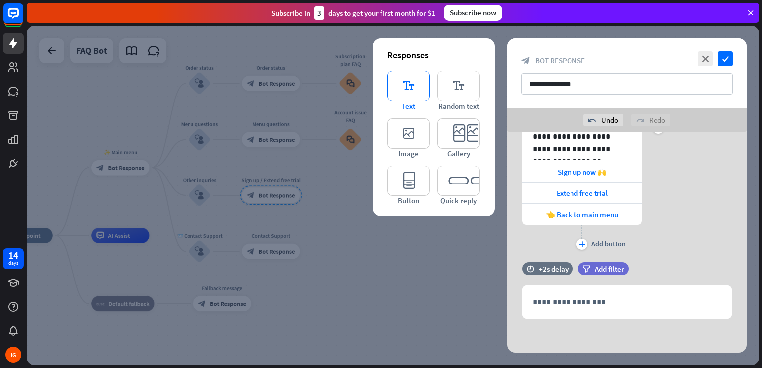
scroll to position [155, 0]
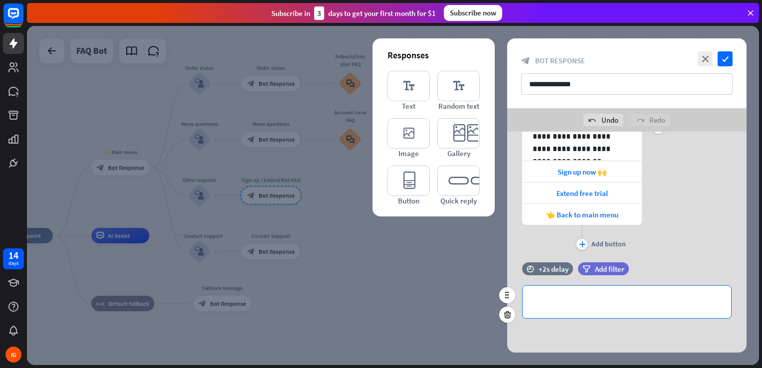
click at [577, 299] on p "**********" at bounding box center [627, 302] width 189 height 12
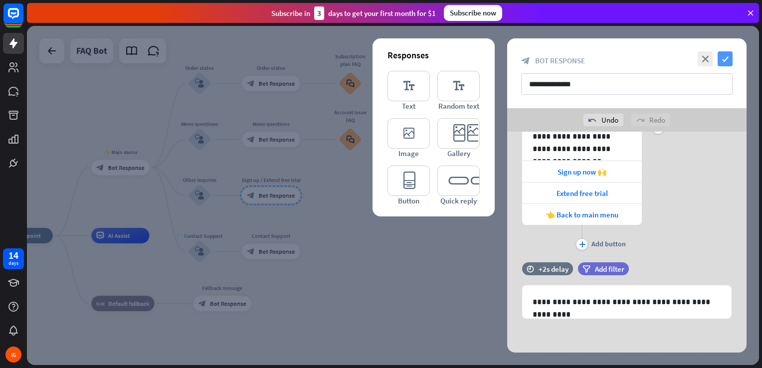
click at [729, 55] on icon "check" at bounding box center [725, 58] width 15 height 15
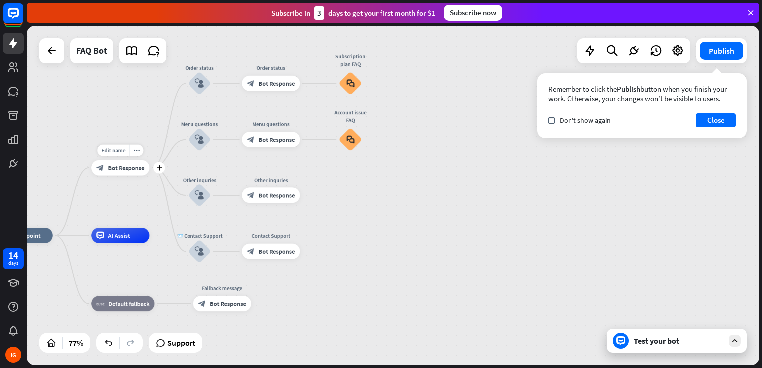
click at [119, 165] on span "Bot Response" at bounding box center [126, 167] width 36 height 7
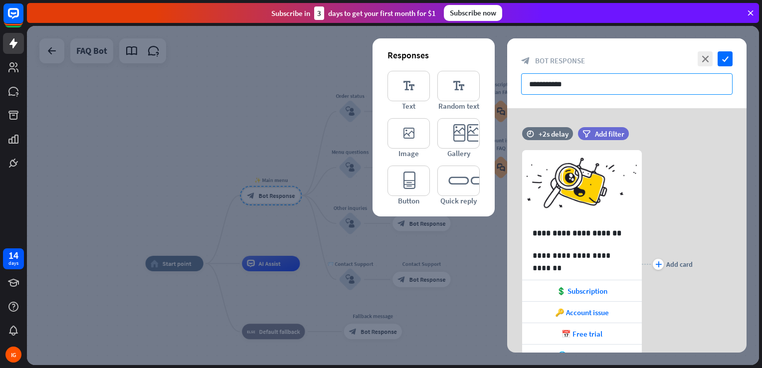
drag, startPoint x: 578, startPoint y: 84, endPoint x: 501, endPoint y: 83, distance: 76.4
click at [501, 83] on div "**********" at bounding box center [393, 195] width 733 height 339
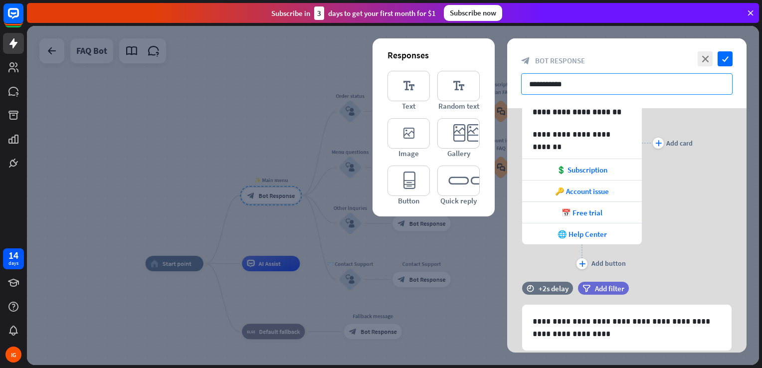
scroll to position [153, 0]
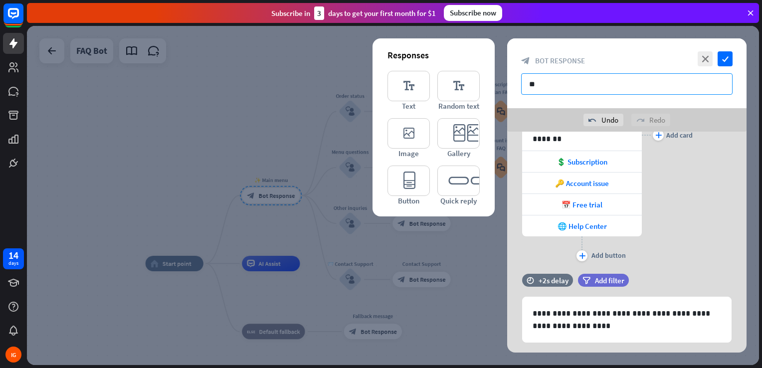
type input "*"
type input "**********"
click at [729, 55] on icon "check" at bounding box center [725, 58] width 15 height 15
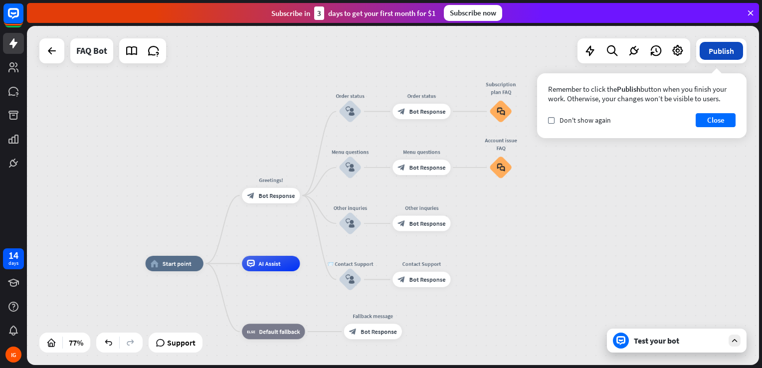
click at [711, 59] on button "Publish" at bounding box center [721, 51] width 43 height 18
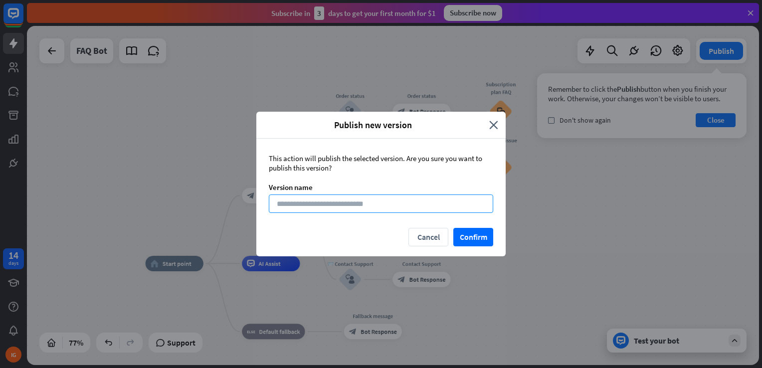
click at [433, 206] on input at bounding box center [381, 204] width 225 height 18
type input "*********"
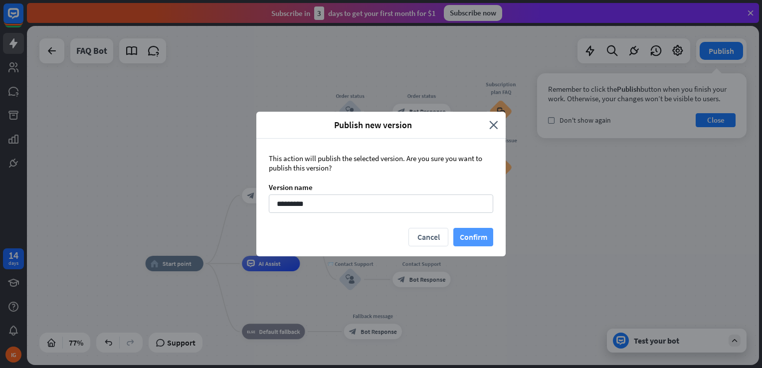
click at [478, 235] on button "Confirm" at bounding box center [474, 237] width 40 height 18
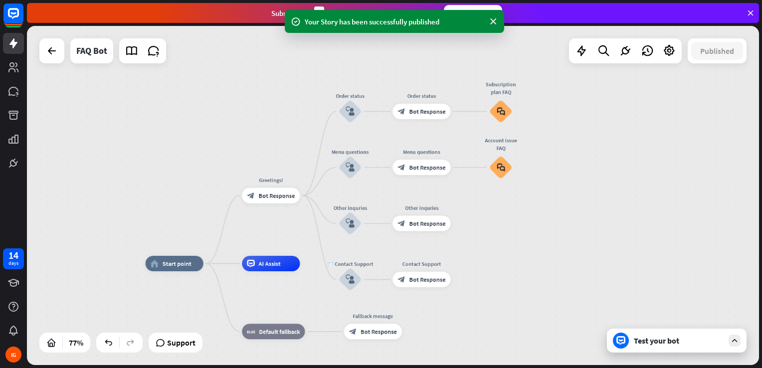
click at [639, 343] on div "Test your bot" at bounding box center [679, 341] width 90 height 10
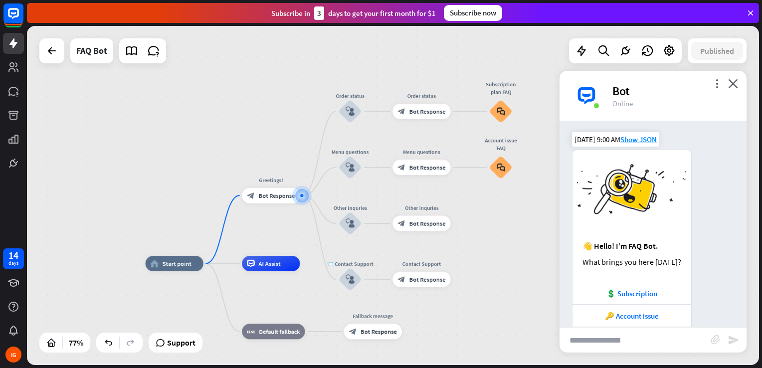
scroll to position [99, 0]
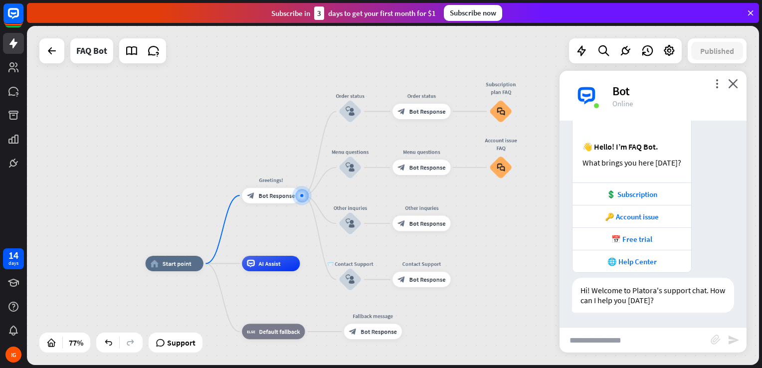
click at [641, 335] on input "text" at bounding box center [635, 340] width 151 height 25
type input "**********"
click at [731, 341] on icon "send" at bounding box center [734, 340] width 12 height 12
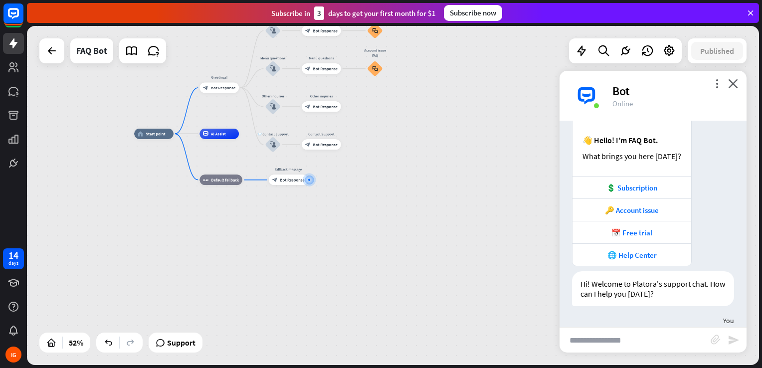
scroll to position [106, 0]
click at [657, 186] on div "💲 Subscription" at bounding box center [632, 187] width 109 height 9
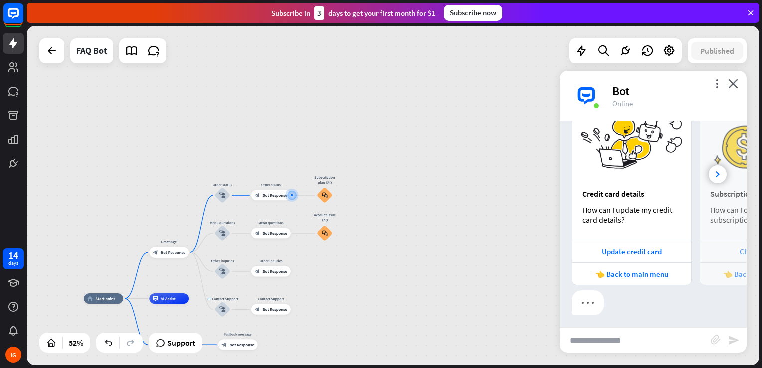
scroll to position [549, 0]
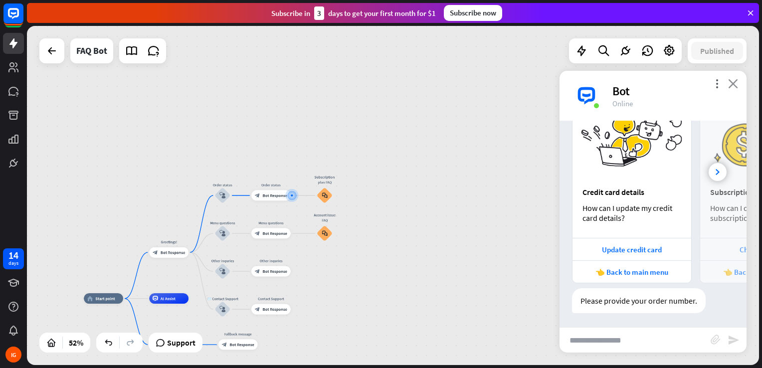
click at [730, 81] on icon "close" at bounding box center [734, 83] width 10 height 9
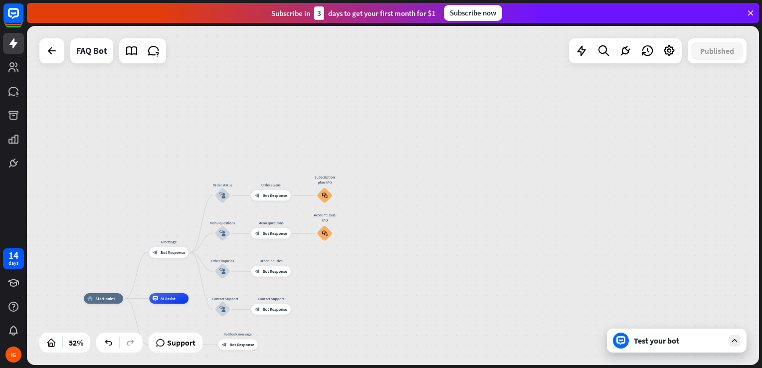
click at [631, 344] on div "Test your bot" at bounding box center [677, 341] width 140 height 24
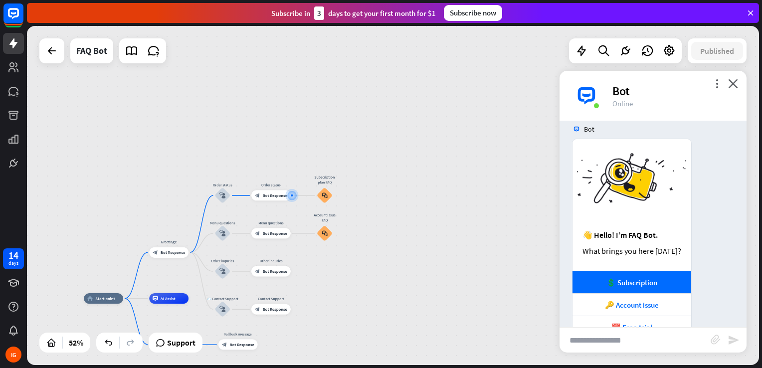
scroll to position [0, 0]
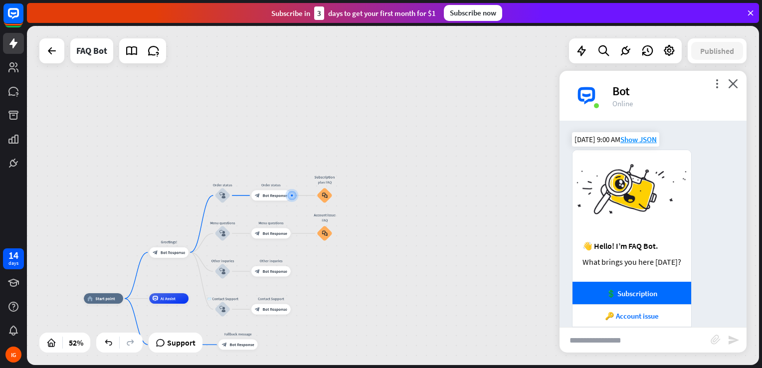
drag, startPoint x: 631, startPoint y: 241, endPoint x: 631, endPoint y: 227, distance: 14.0
click at [631, 227] on div "👋 Hello! I’m FAQ Bot. What brings you here [DATE]? 💲 Subscription 🔑 Account iss…" at bounding box center [632, 261] width 120 height 223
